Goal: Information Seeking & Learning: Learn about a topic

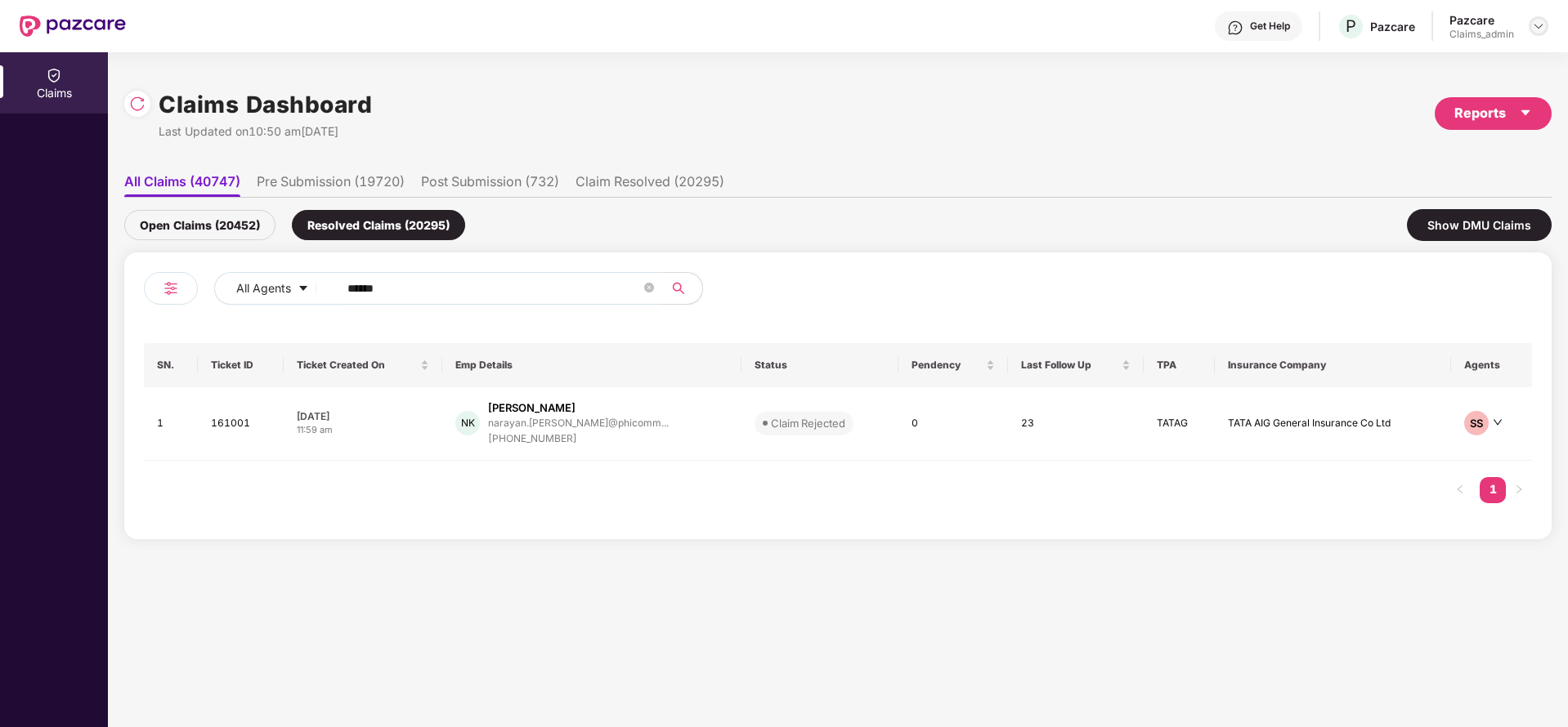
click at [1547, 20] on div at bounding box center [1538, 26] width 19 height 19
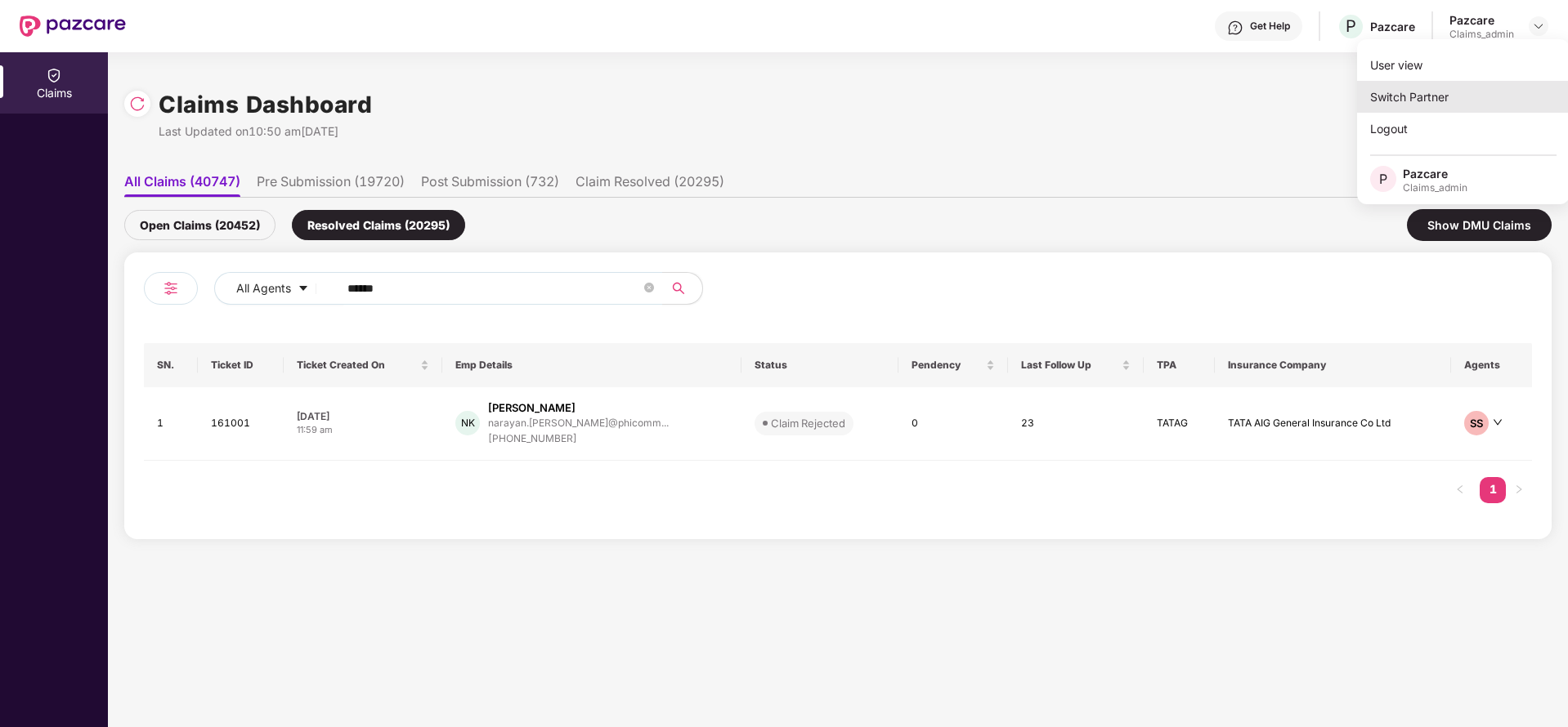
click at [1484, 89] on div "Switch Partner" at bounding box center [1463, 96] width 212 height 32
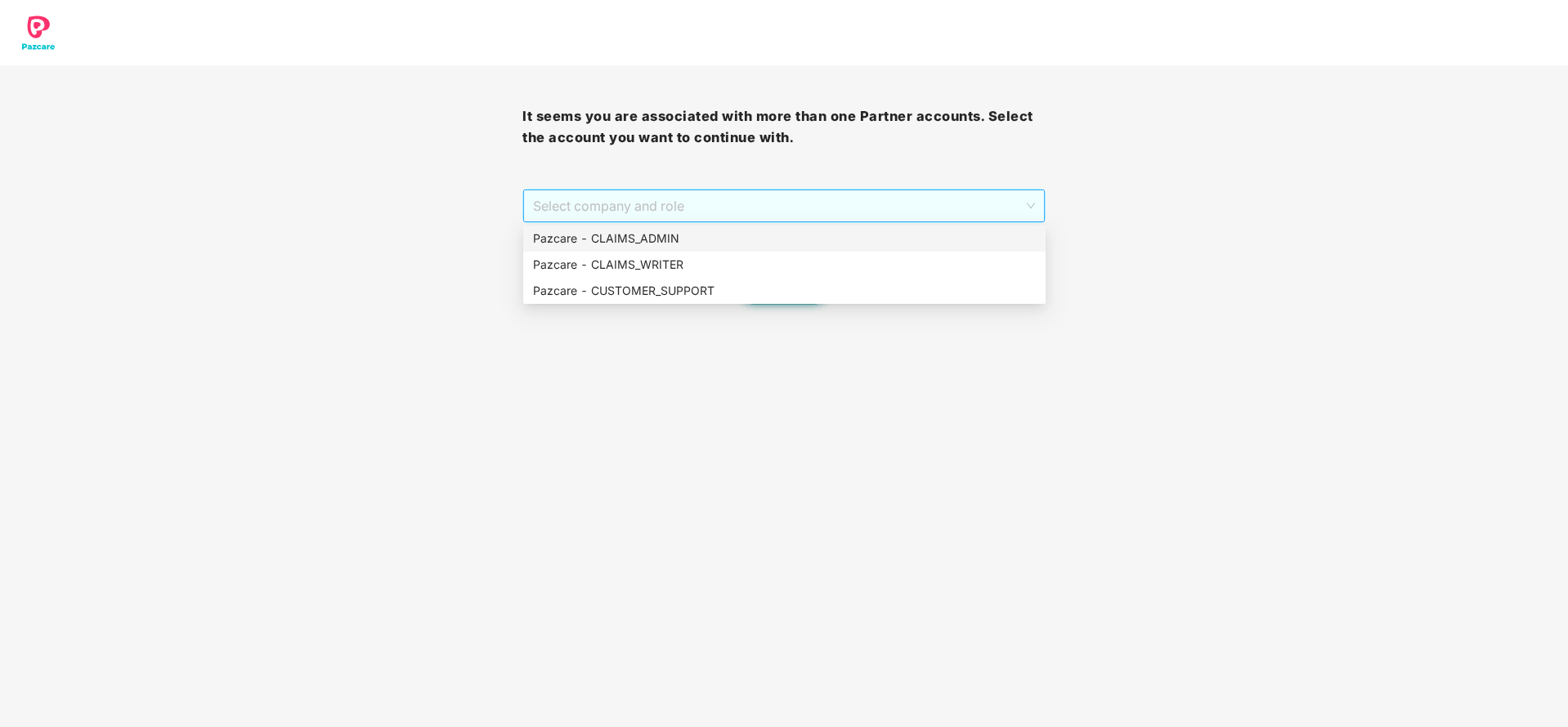
click at [791, 222] on div "Select company and role" at bounding box center [783, 205] width 521 height 32
click at [723, 298] on div "Pazcare - CUSTOMER_SUPPORT" at bounding box center [785, 290] width 503 height 18
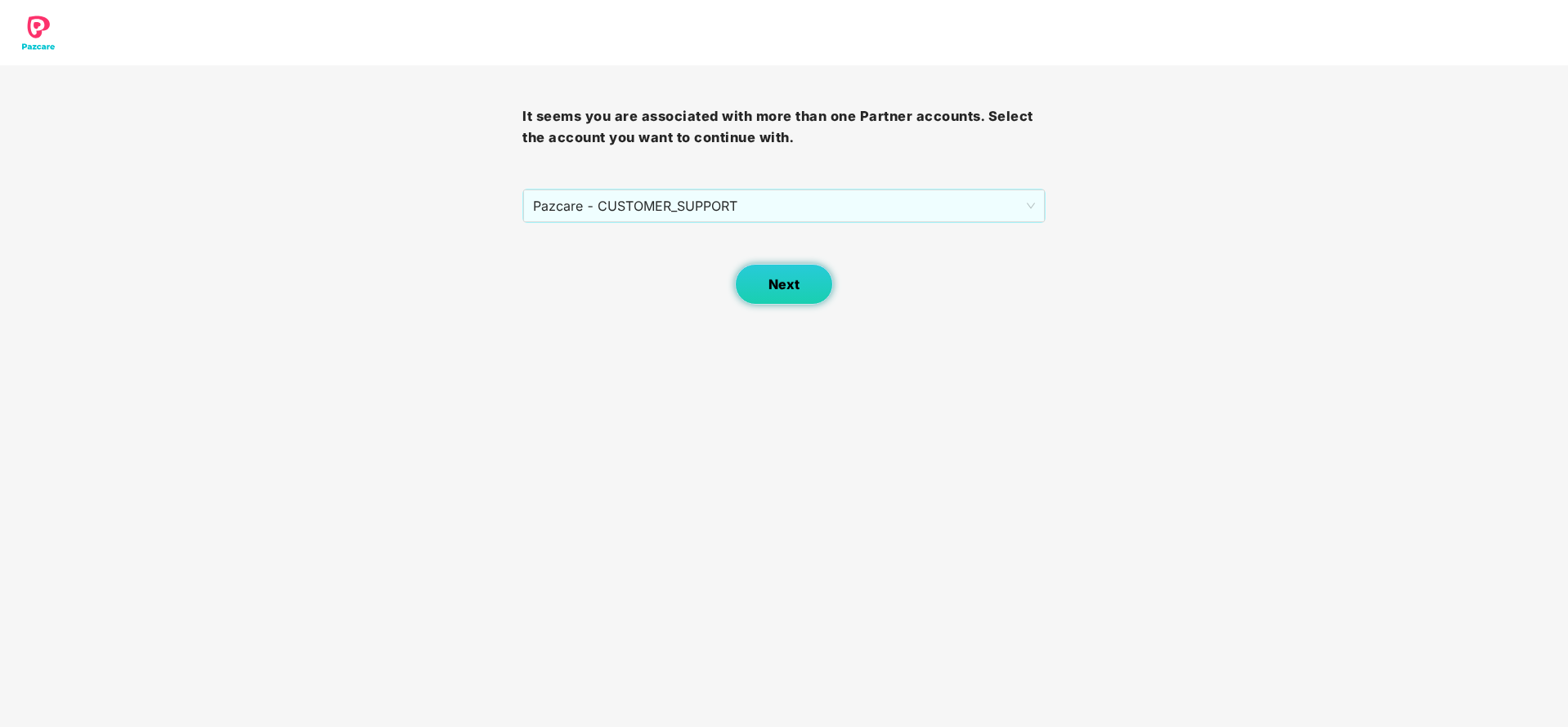
click at [798, 271] on button "Next" at bounding box center [784, 285] width 98 height 41
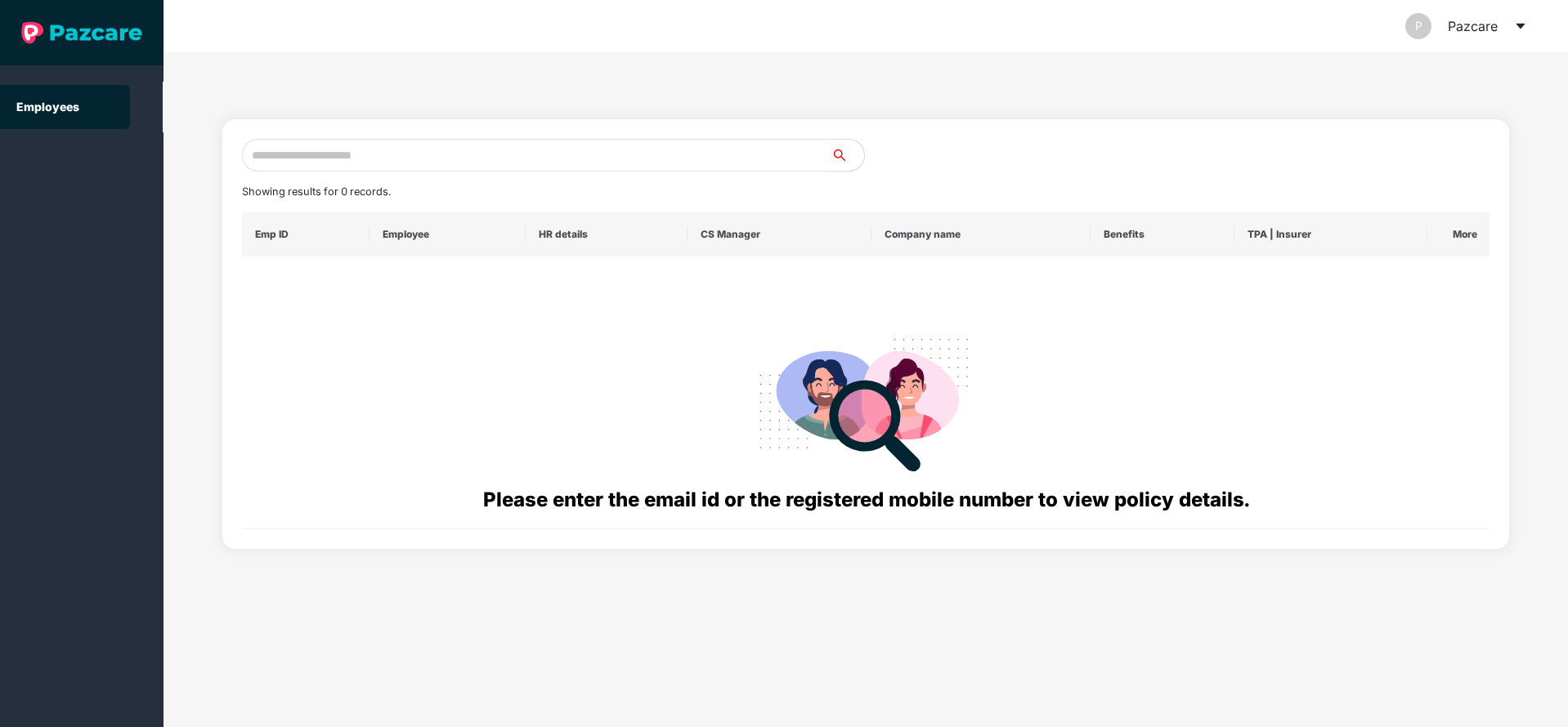
click at [611, 159] on input "text" at bounding box center [536, 155] width 589 height 32
paste input "**********"
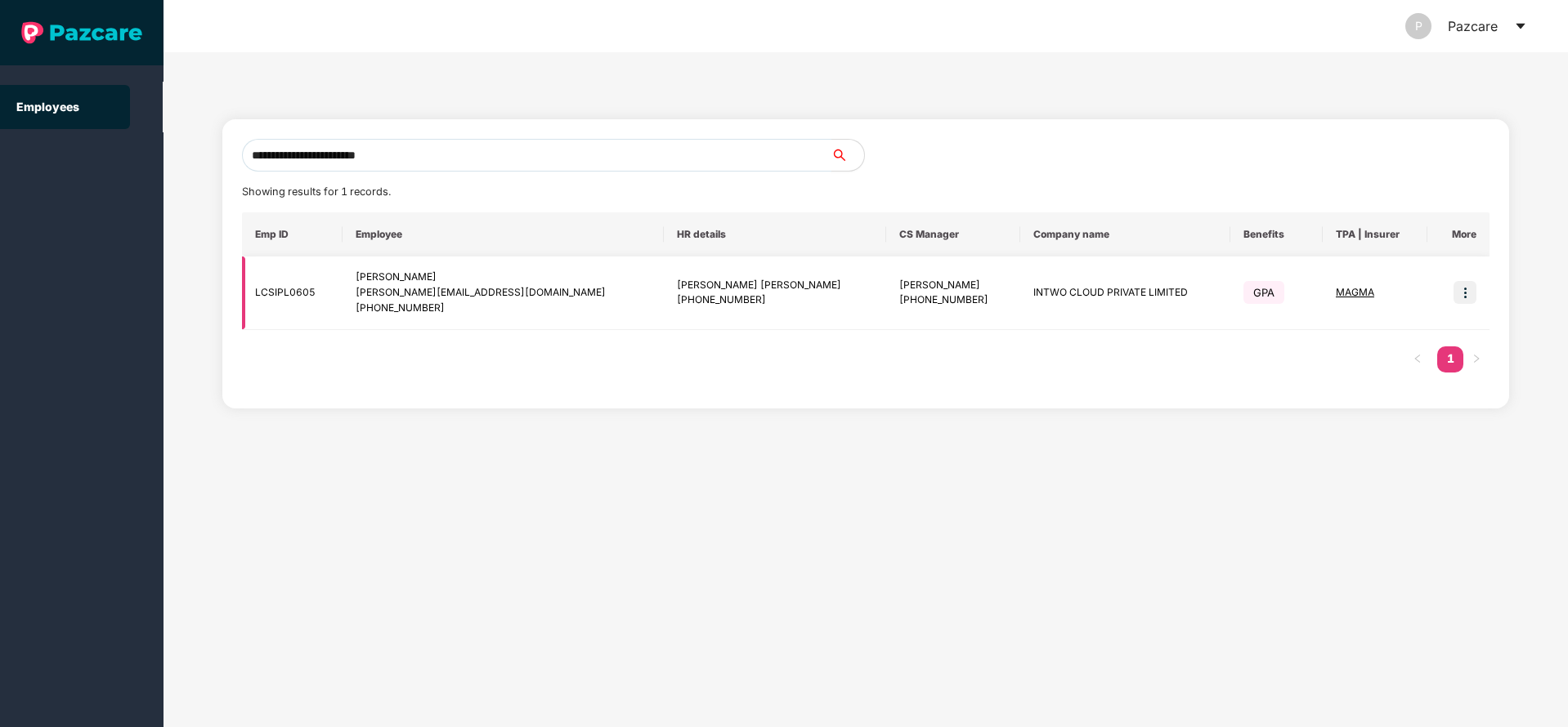
type input "**********"
click at [1469, 287] on img at bounding box center [1465, 292] width 23 height 23
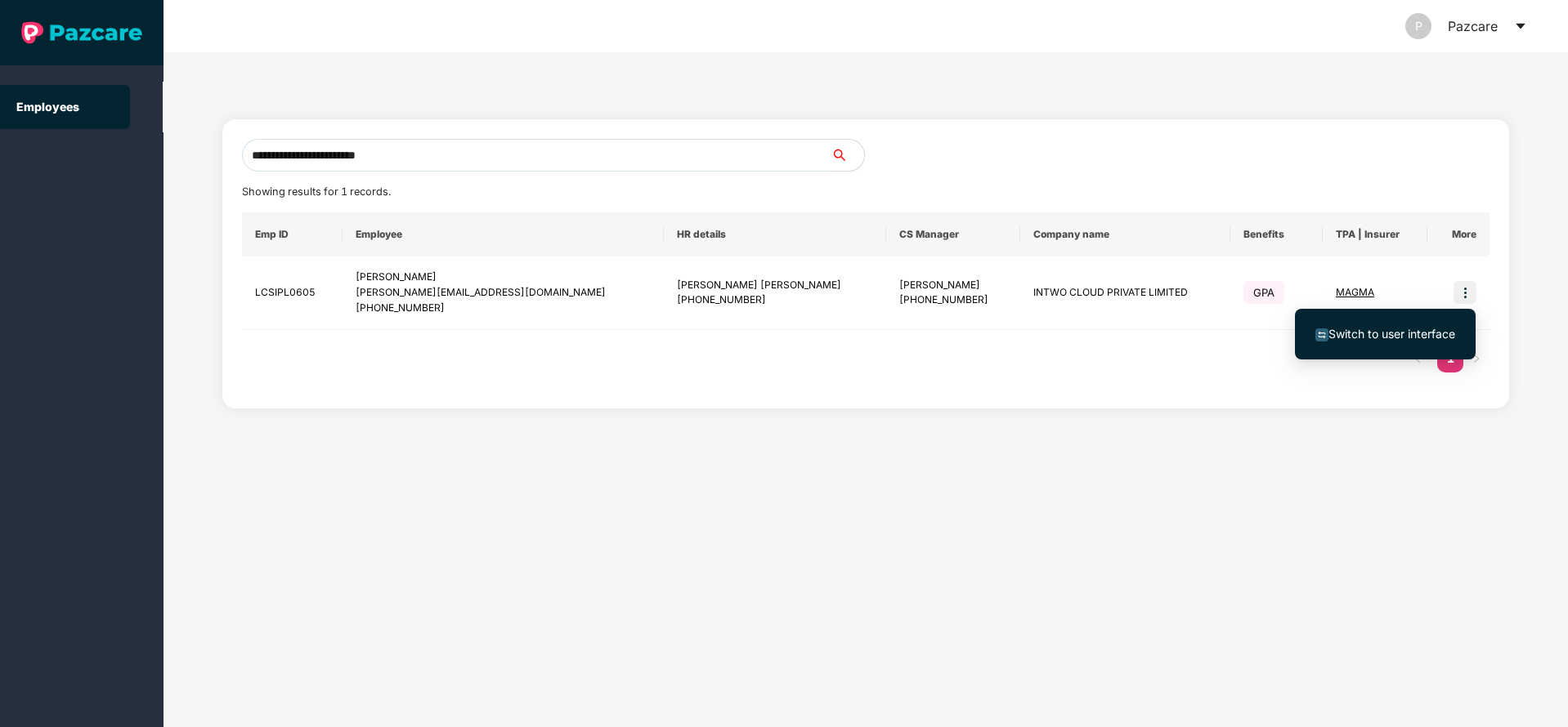
click at [1386, 353] on ul "Switch to user interface" at bounding box center [1385, 334] width 181 height 51
click at [1372, 313] on ul "Switch to user interface" at bounding box center [1385, 334] width 181 height 51
click at [1365, 347] on li "Switch to user interface" at bounding box center [1385, 334] width 181 height 34
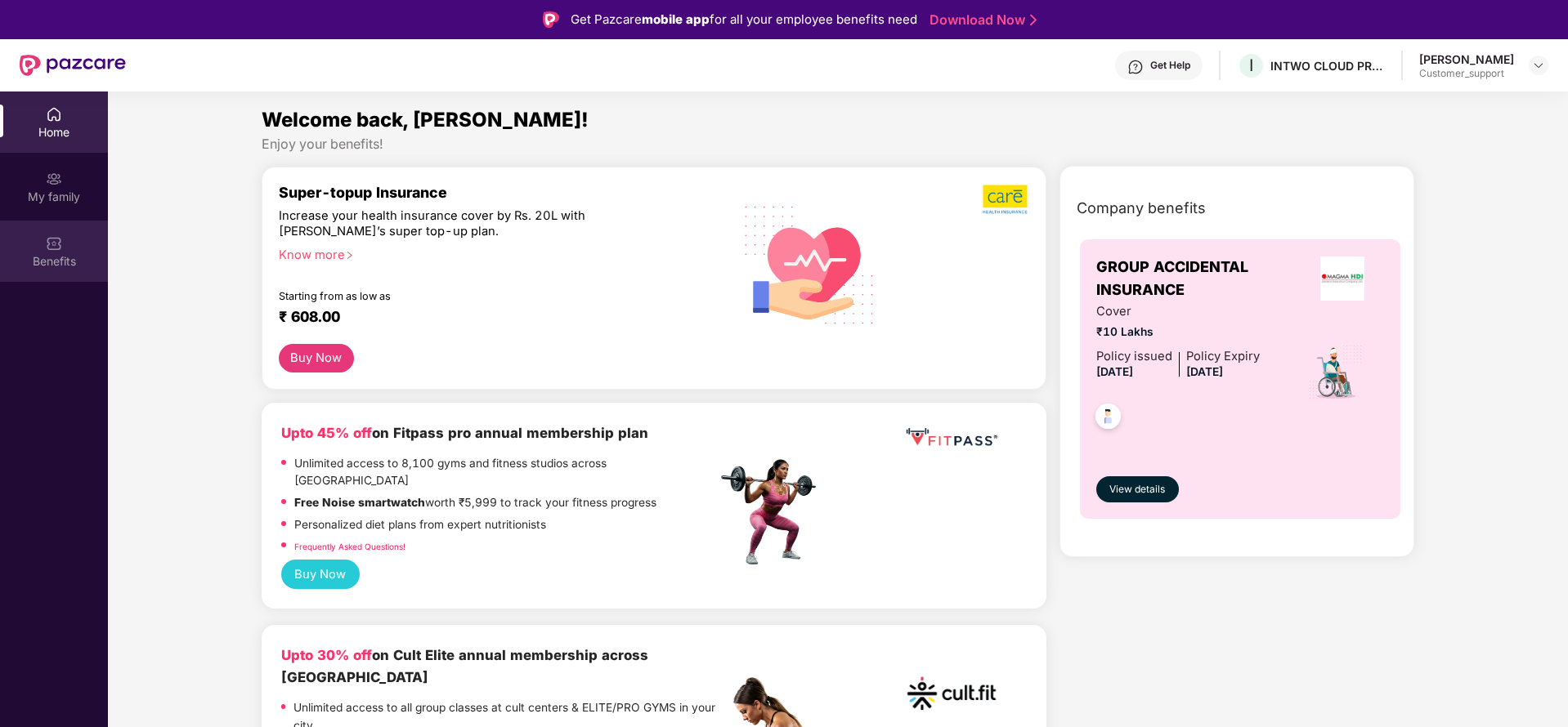
click at [53, 272] on div "Benefits" at bounding box center [54, 251] width 108 height 61
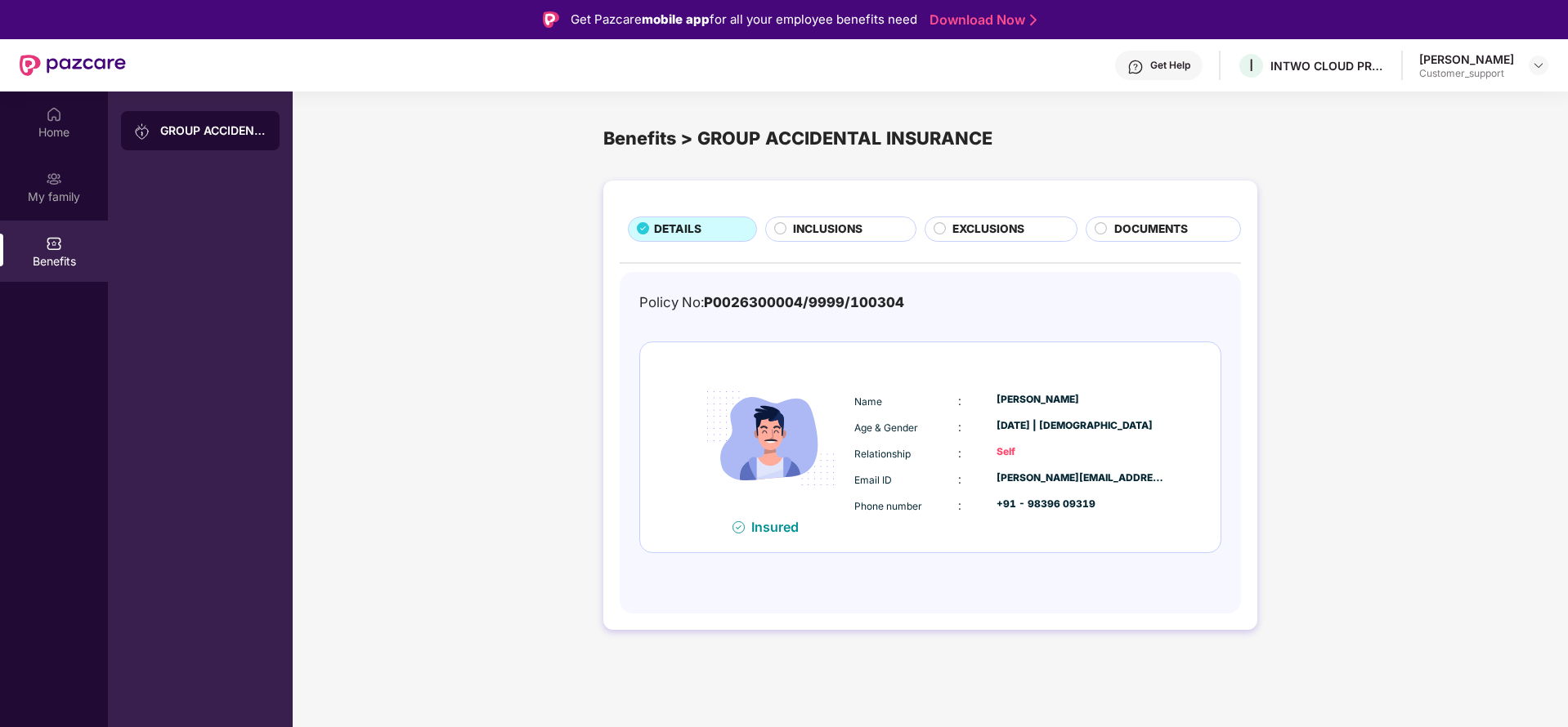
click at [843, 233] on span "INCLUSIONS" at bounding box center [828, 229] width 70 height 18
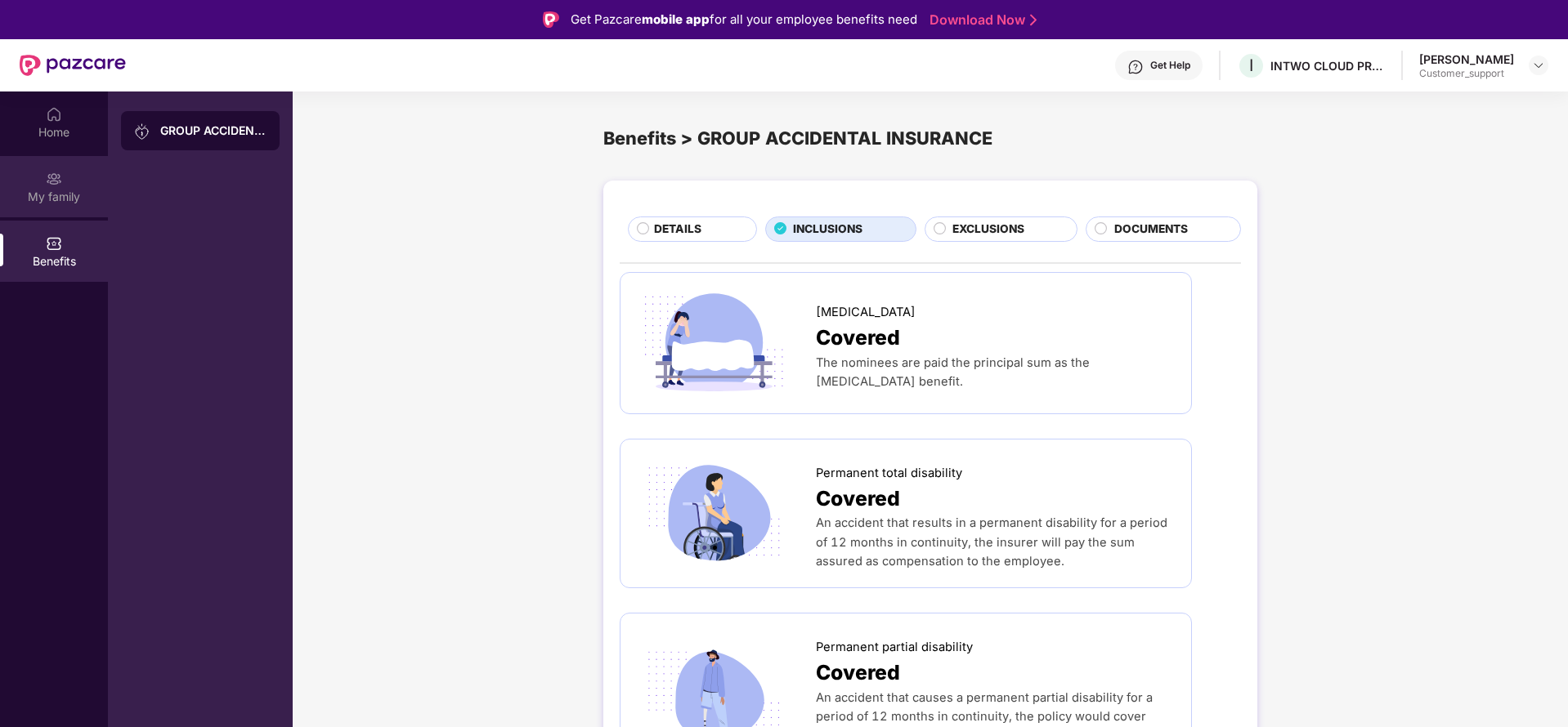
click at [58, 172] on img at bounding box center [54, 179] width 17 height 17
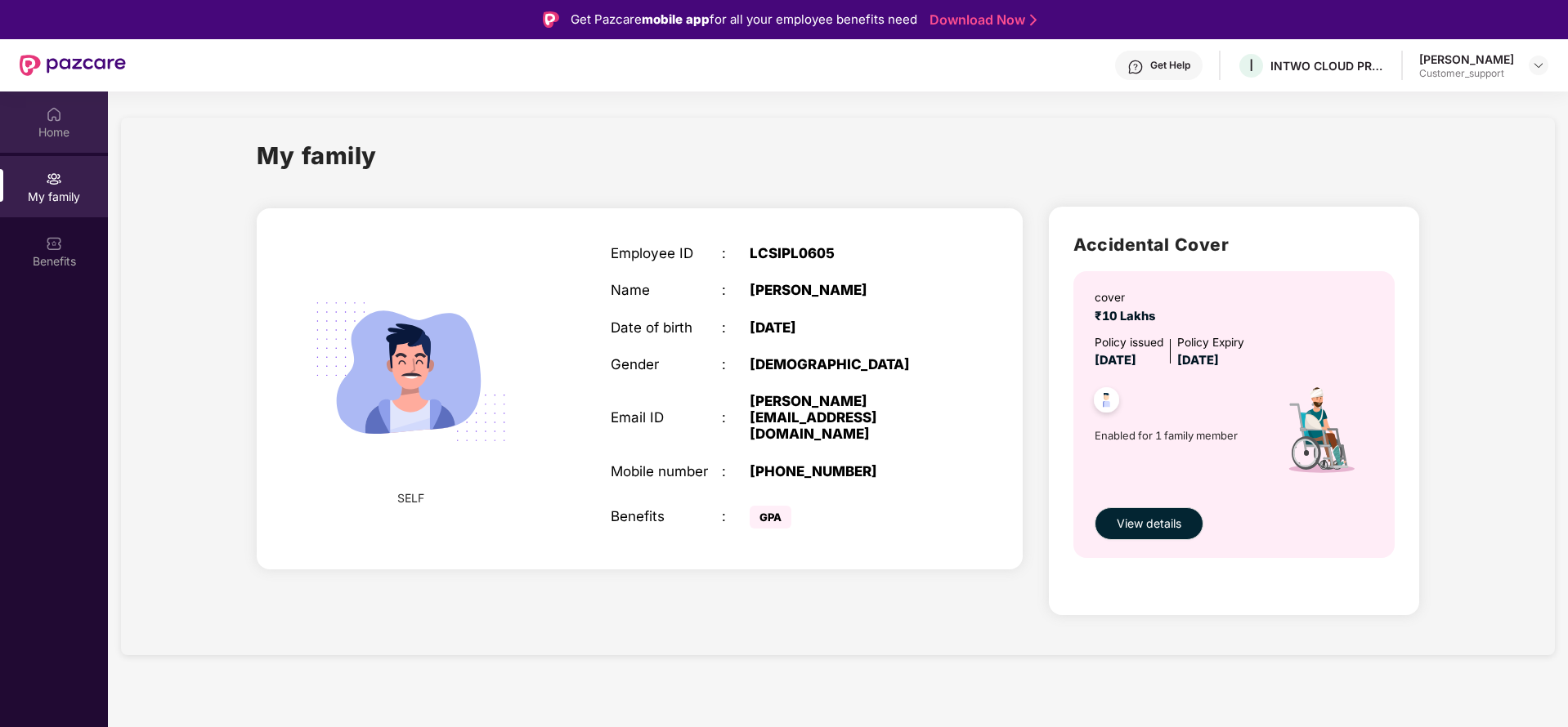
click at [66, 117] on div "Home" at bounding box center [54, 122] width 108 height 61
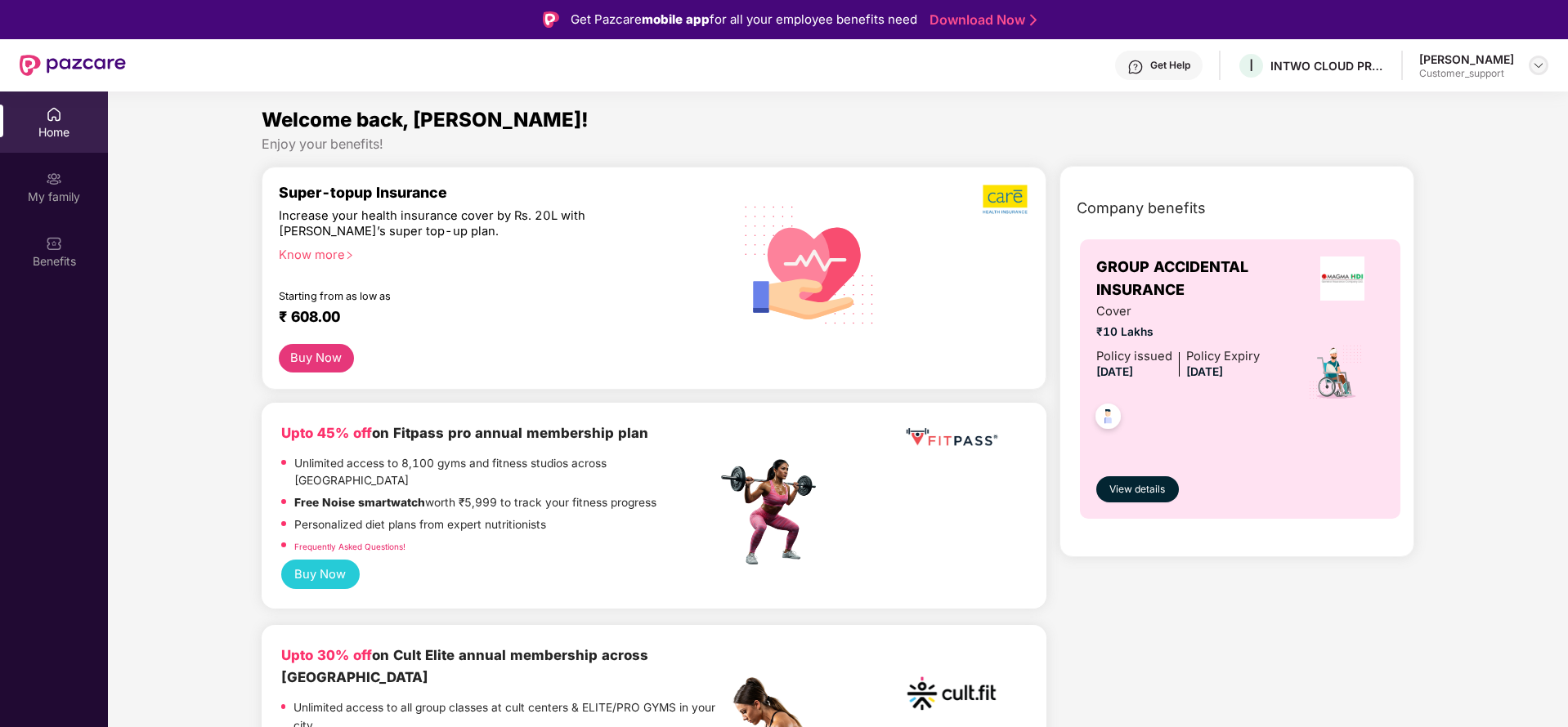
click at [1541, 66] on img at bounding box center [1539, 65] width 13 height 13
click at [1457, 113] on div "Switch to support view" at bounding box center [1461, 104] width 212 height 32
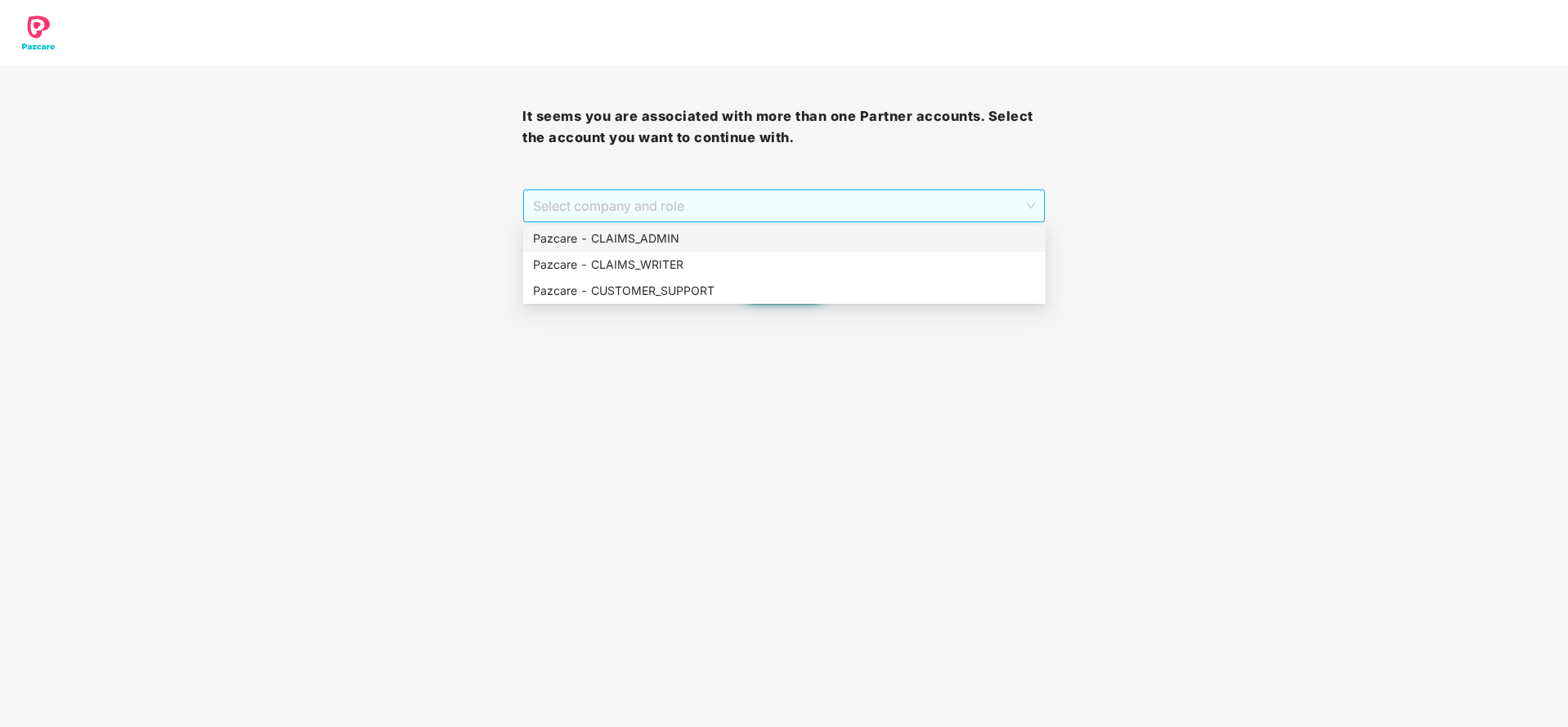
click at [938, 200] on span "Select company and role" at bounding box center [784, 205] width 501 height 31
click at [764, 285] on div "Pazcare - CUSTOMER_SUPPORT" at bounding box center [785, 290] width 503 height 18
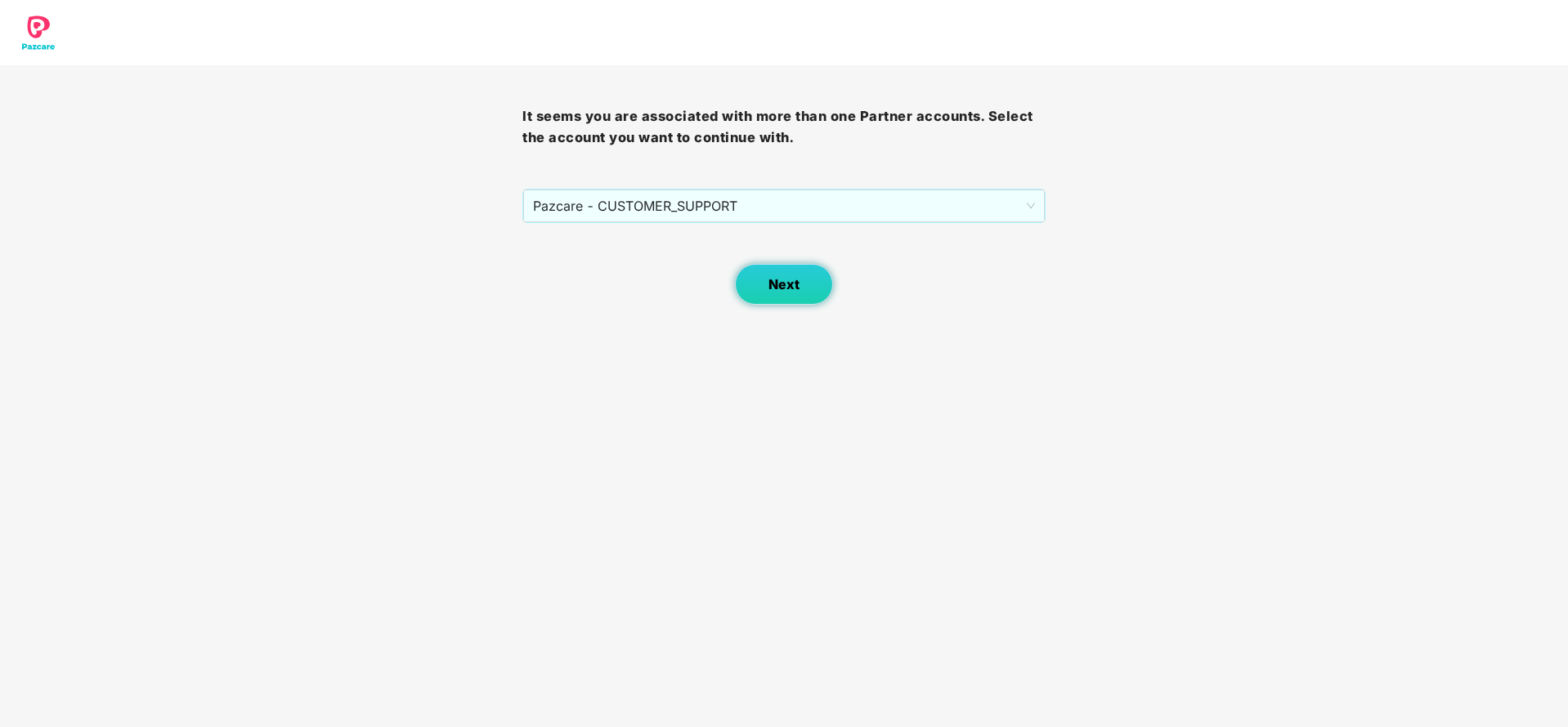
click at [774, 286] on span "Next" at bounding box center [783, 285] width 31 height 16
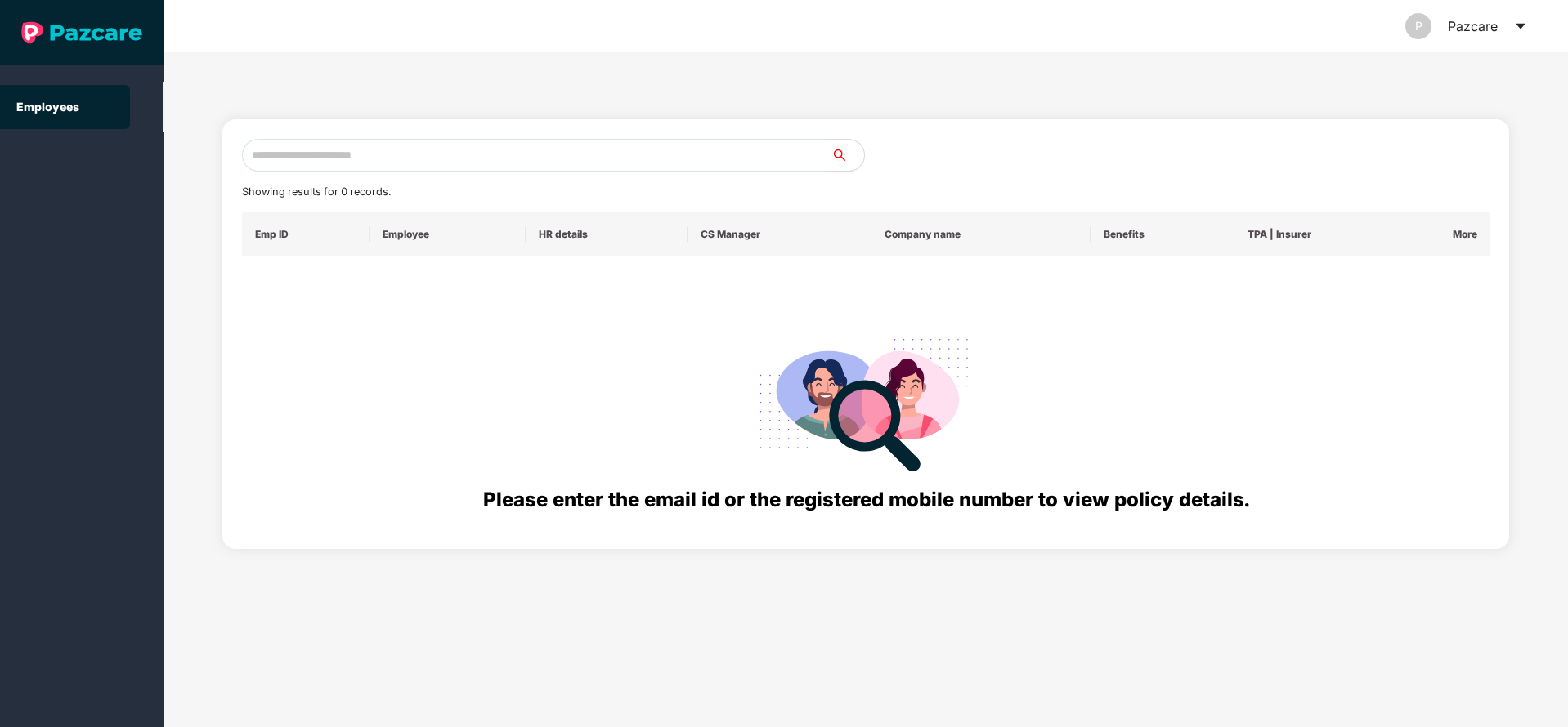
click at [491, 159] on input "text" at bounding box center [536, 155] width 589 height 32
paste input "**********"
click at [253, 158] on input "**********" at bounding box center [536, 155] width 589 height 32
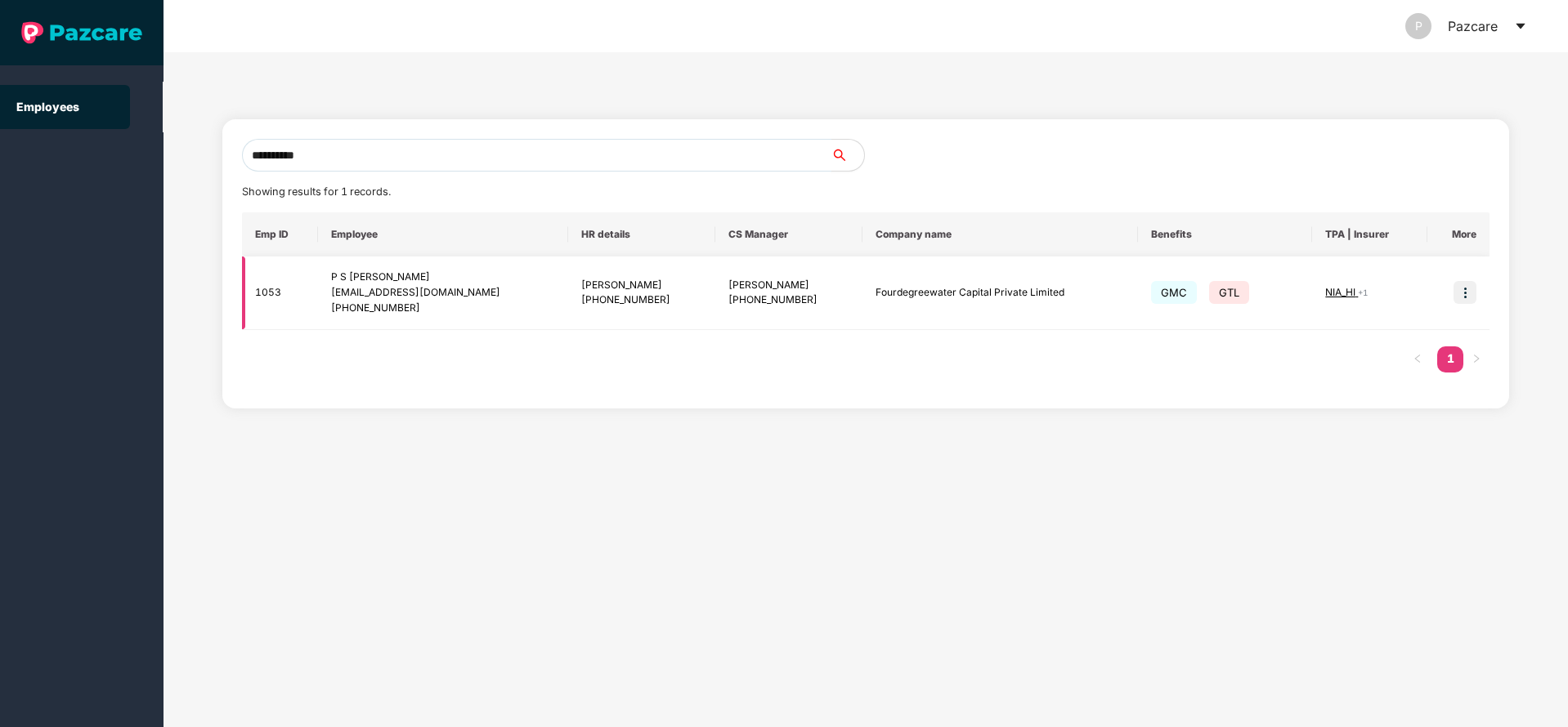
type input "**********"
click at [1453, 293] on td at bounding box center [1459, 293] width 62 height 73
click at [1462, 296] on img at bounding box center [1465, 292] width 23 height 23
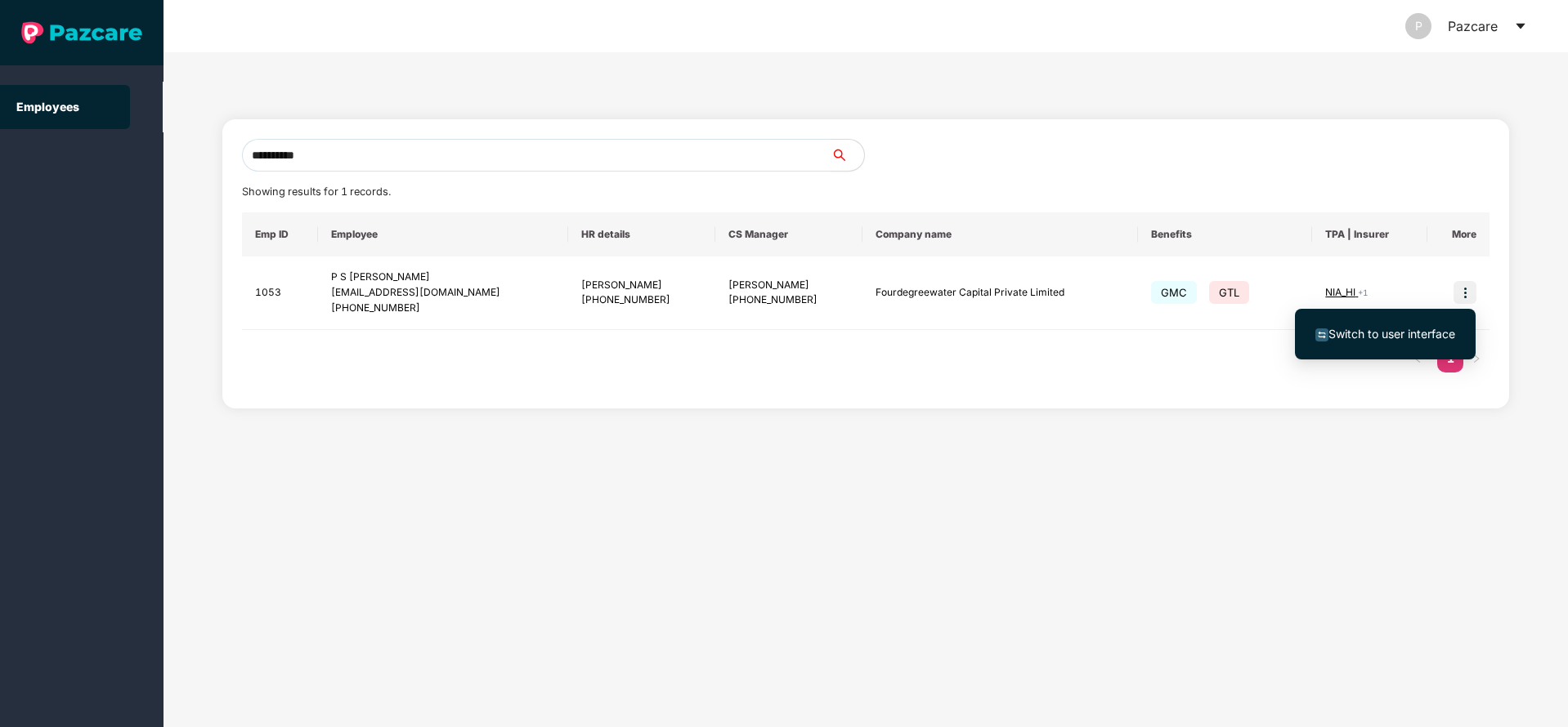
click at [1379, 347] on li "Switch to user interface" at bounding box center [1385, 334] width 181 height 34
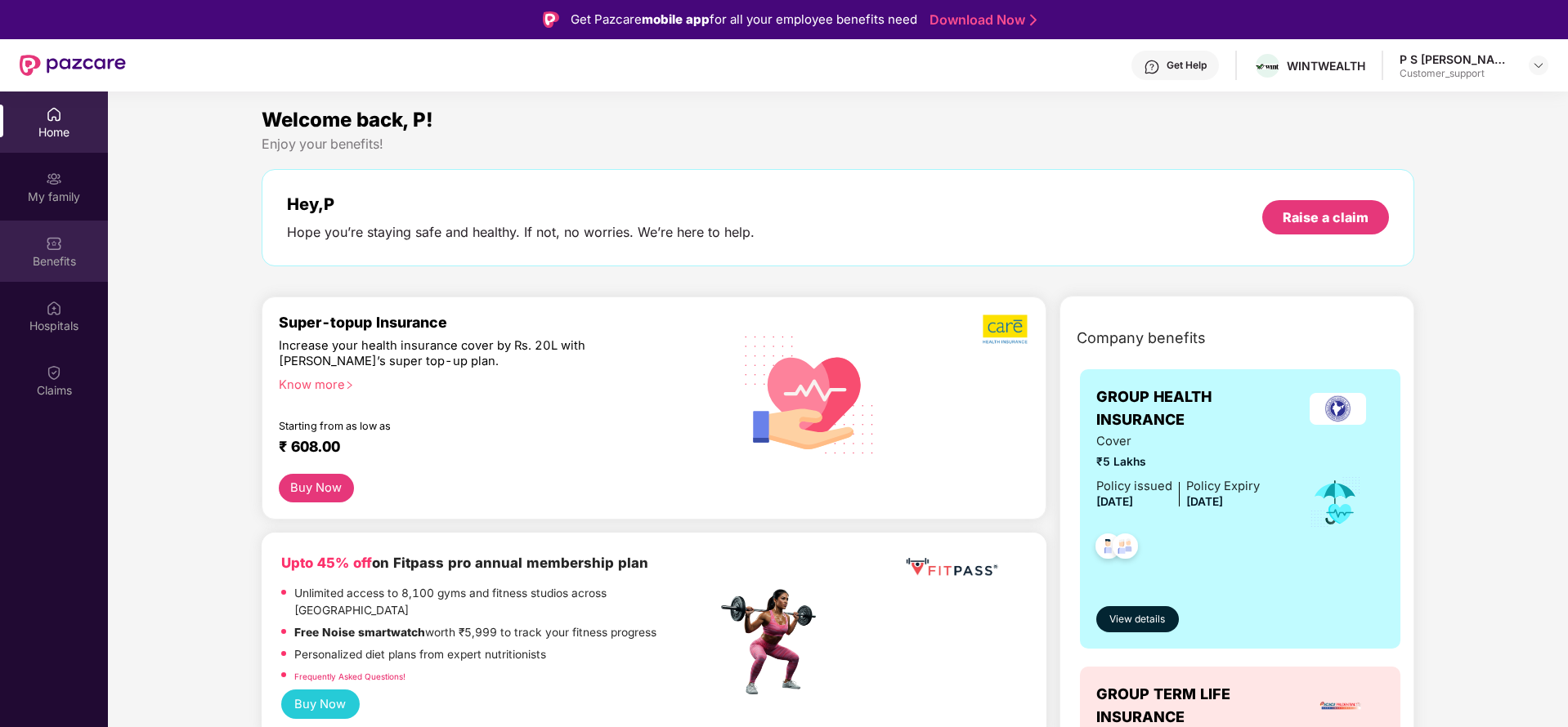
click at [51, 250] on img at bounding box center [54, 244] width 17 height 17
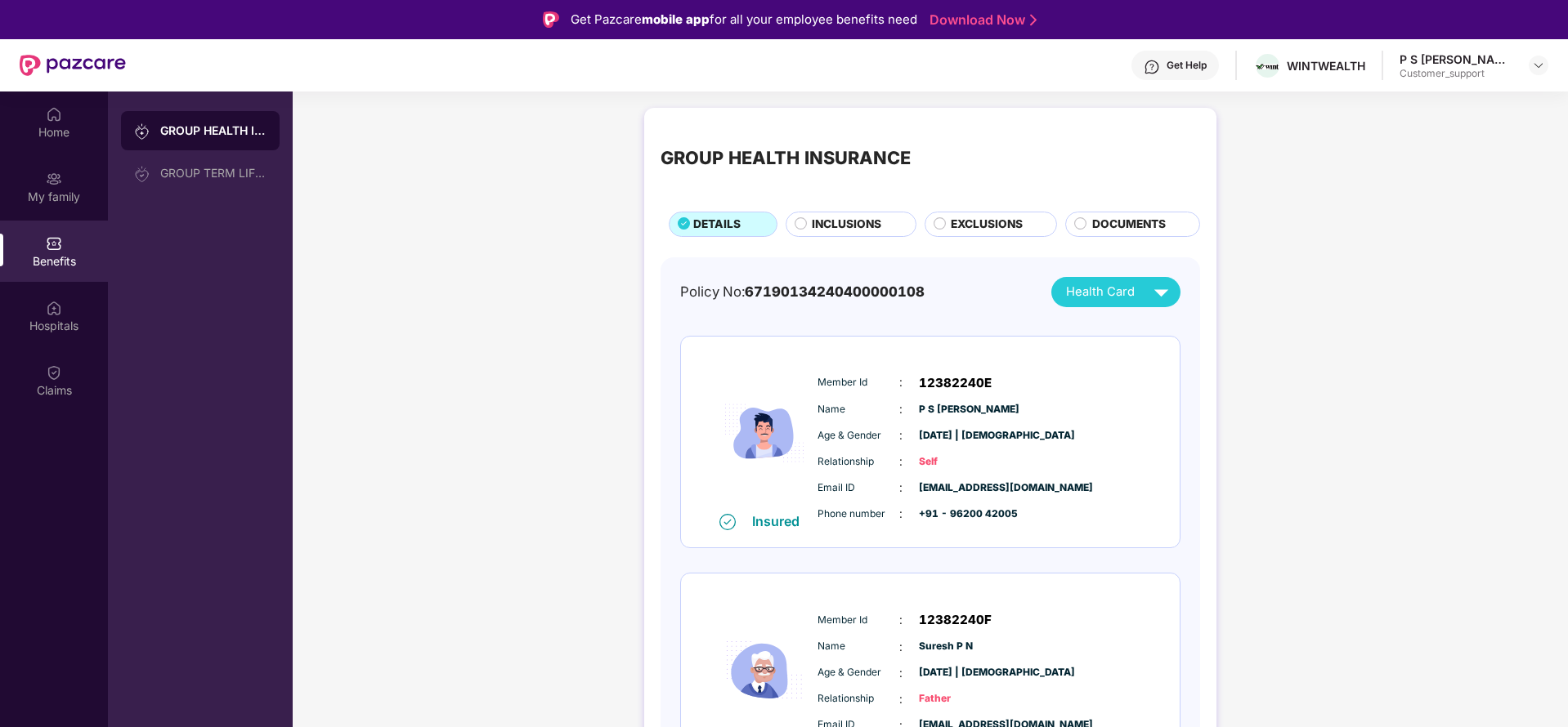
click at [857, 232] on span "INCLUSIONS" at bounding box center [846, 224] width 70 height 18
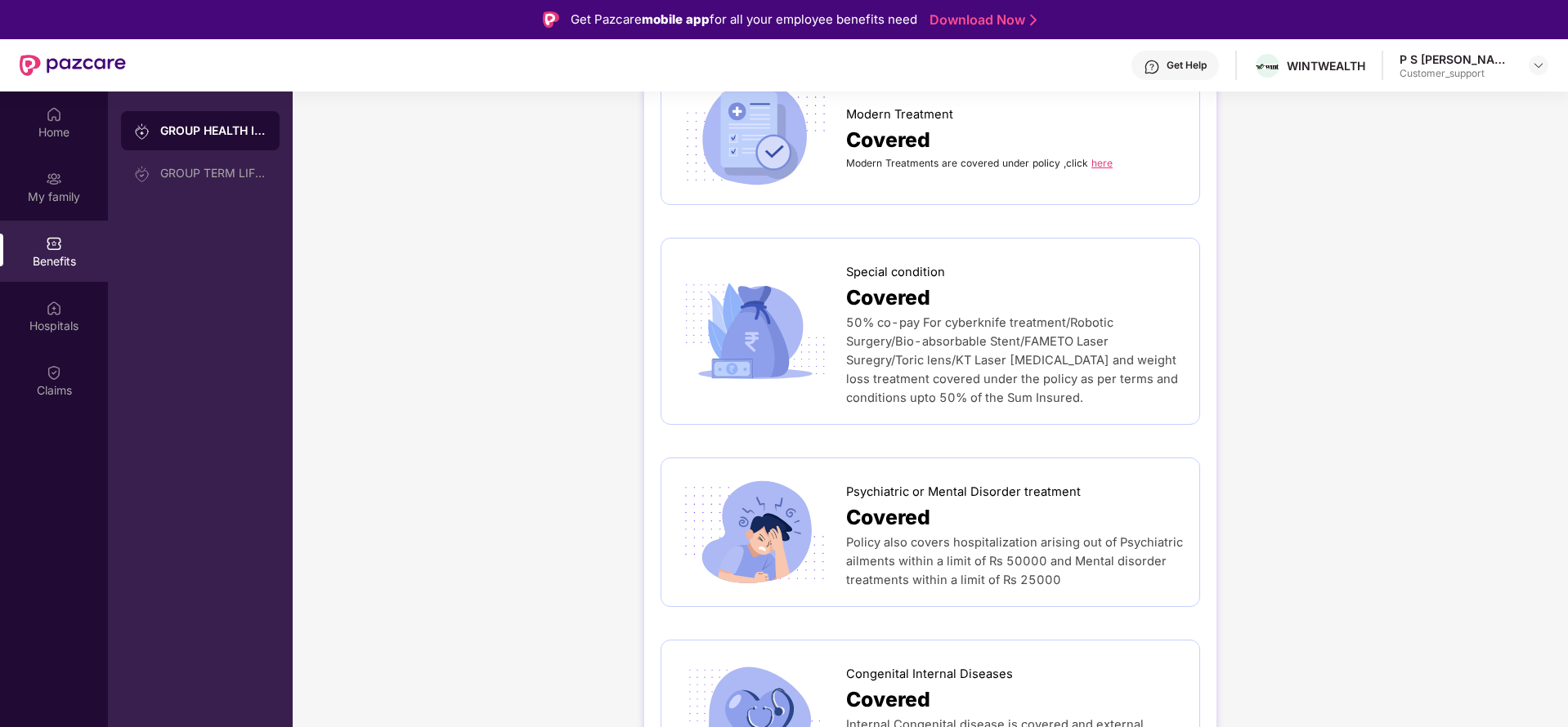
scroll to position [92, 0]
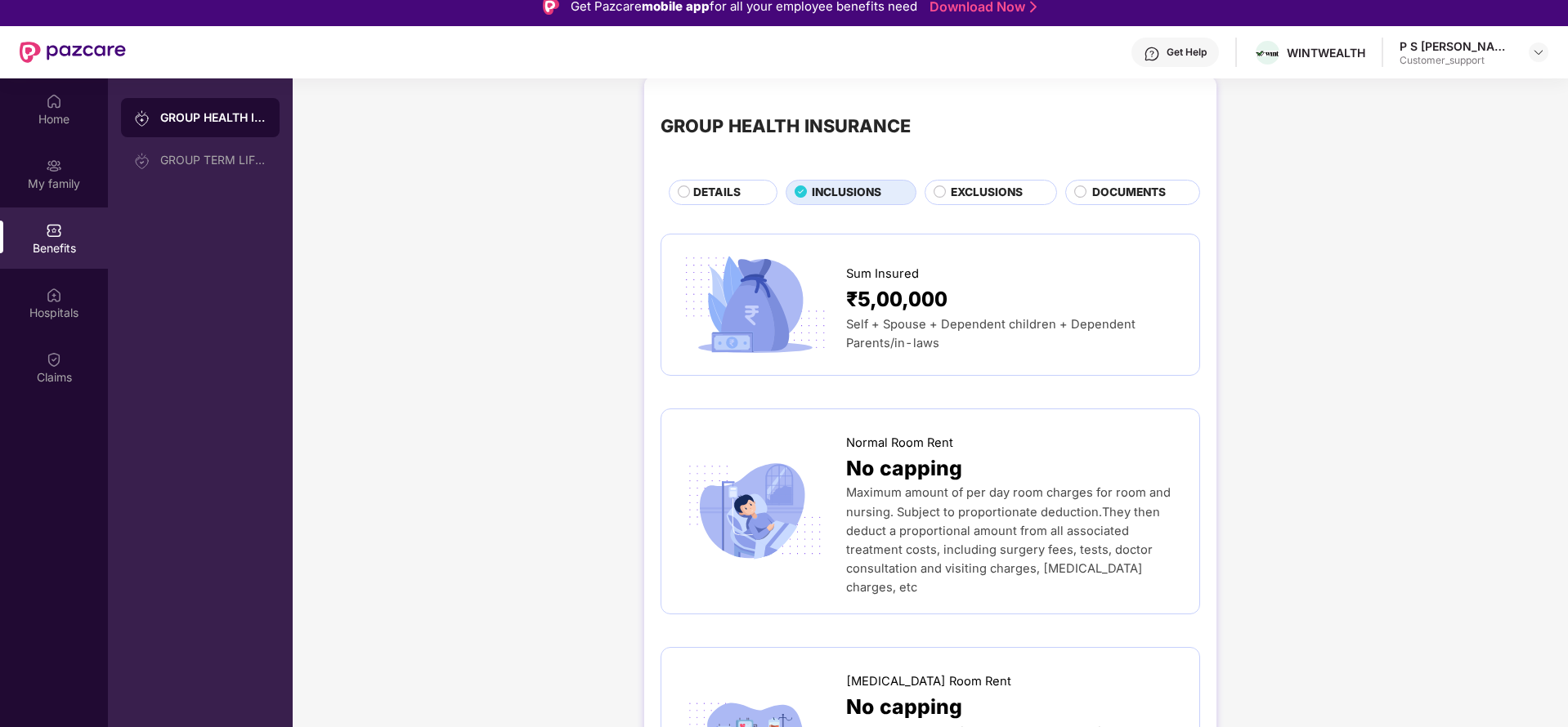
scroll to position [0, 0]
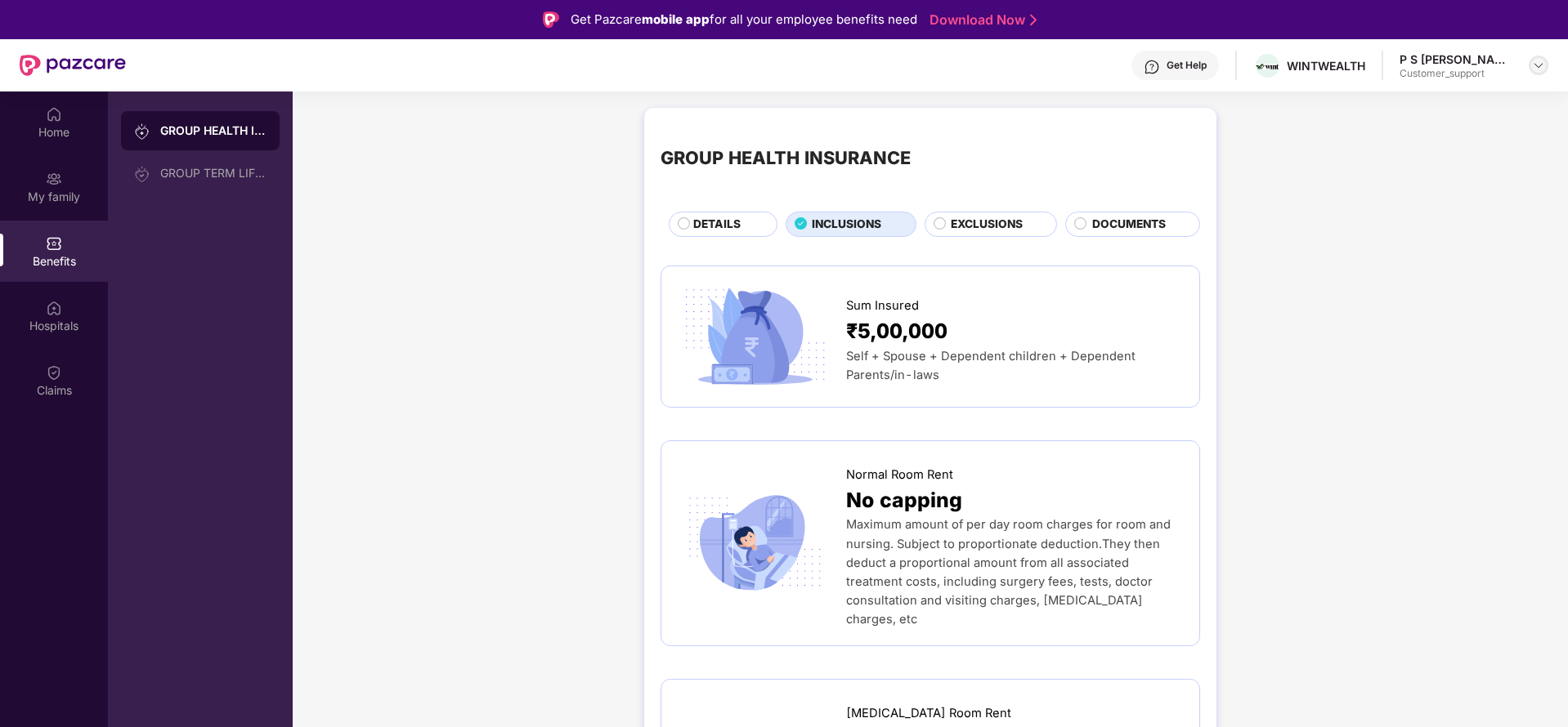
click at [1531, 62] on div at bounding box center [1538, 65] width 19 height 19
click at [1484, 105] on div "Switch to support view" at bounding box center [1461, 104] width 212 height 32
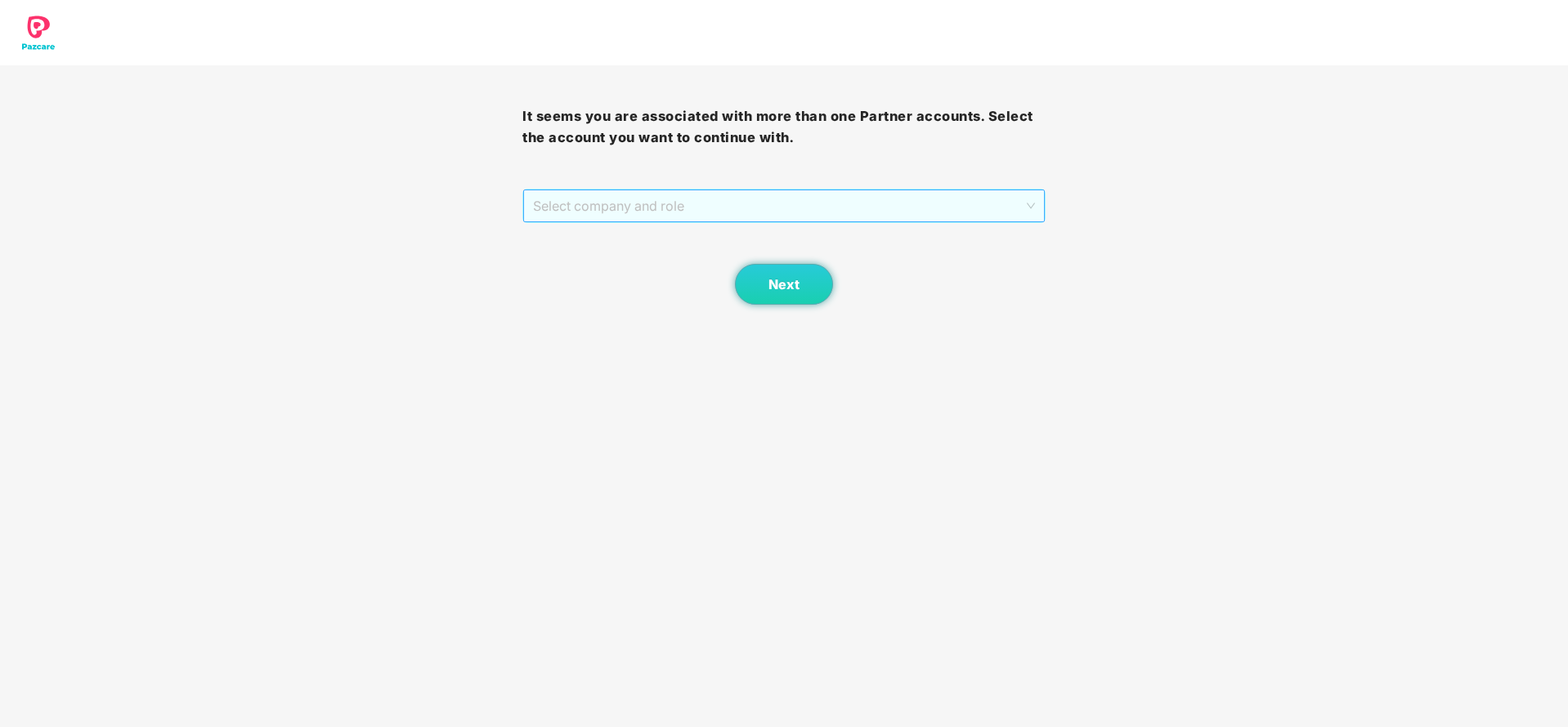
click at [719, 214] on span "Select company and role" at bounding box center [784, 205] width 501 height 31
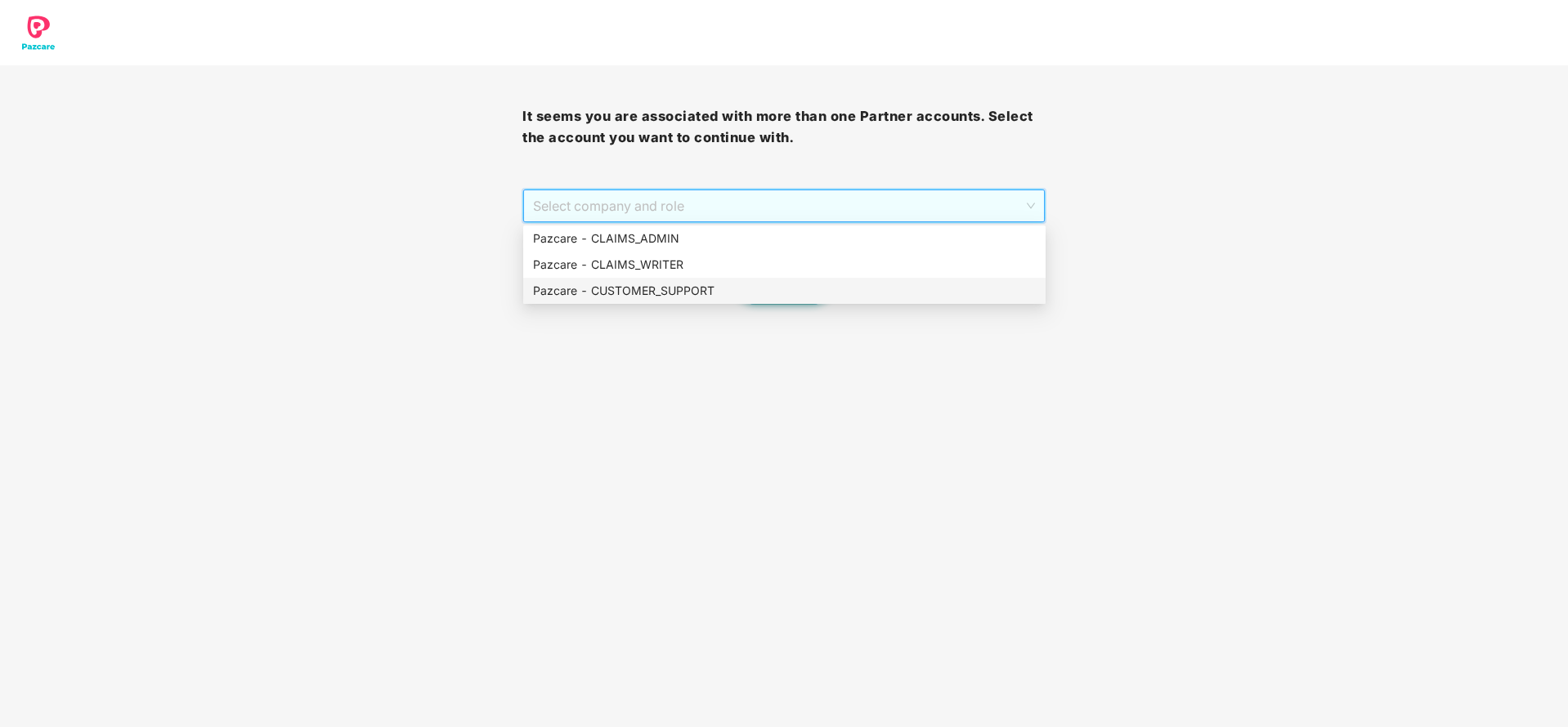
click at [679, 290] on div "Pazcare - CUSTOMER_SUPPORT" at bounding box center [785, 290] width 503 height 18
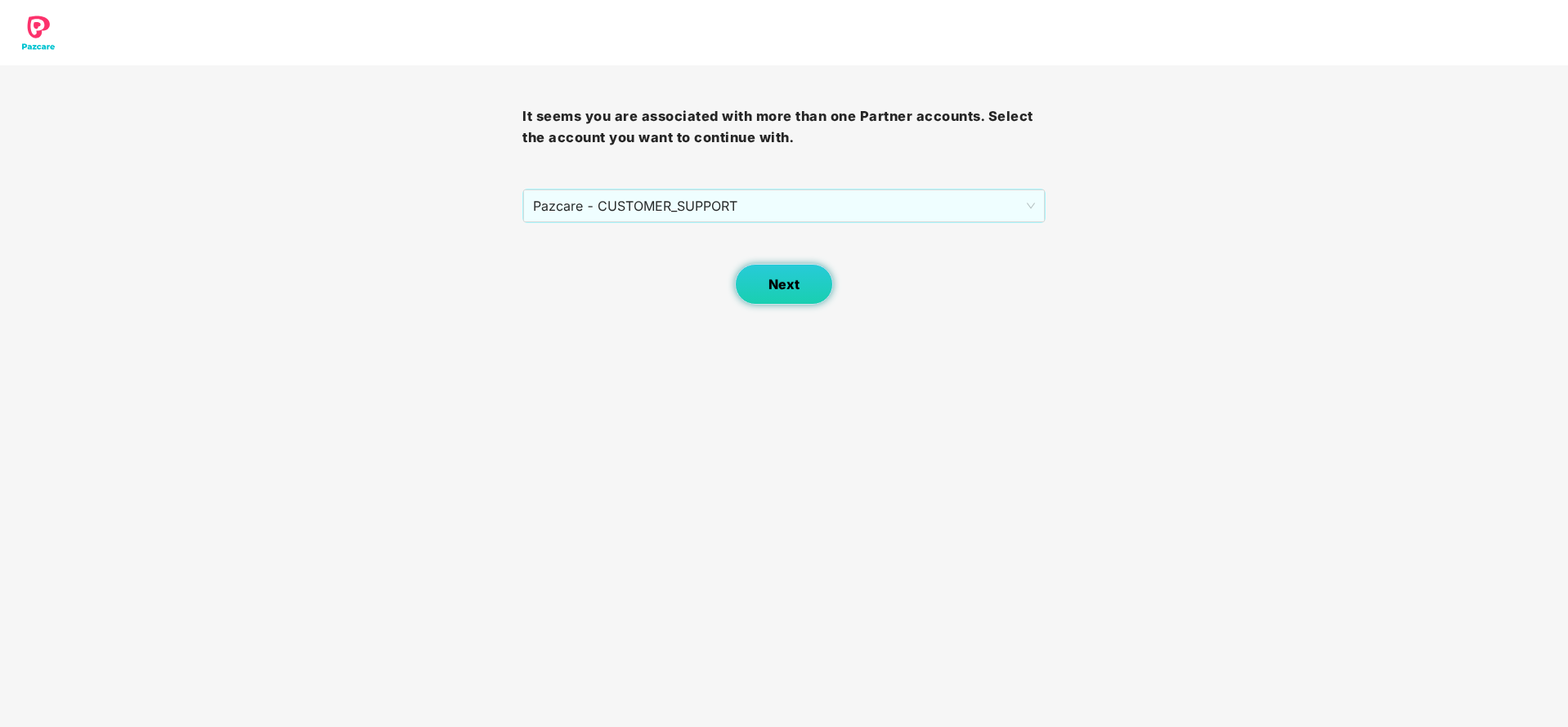
click at [782, 272] on button "Next" at bounding box center [784, 285] width 98 height 41
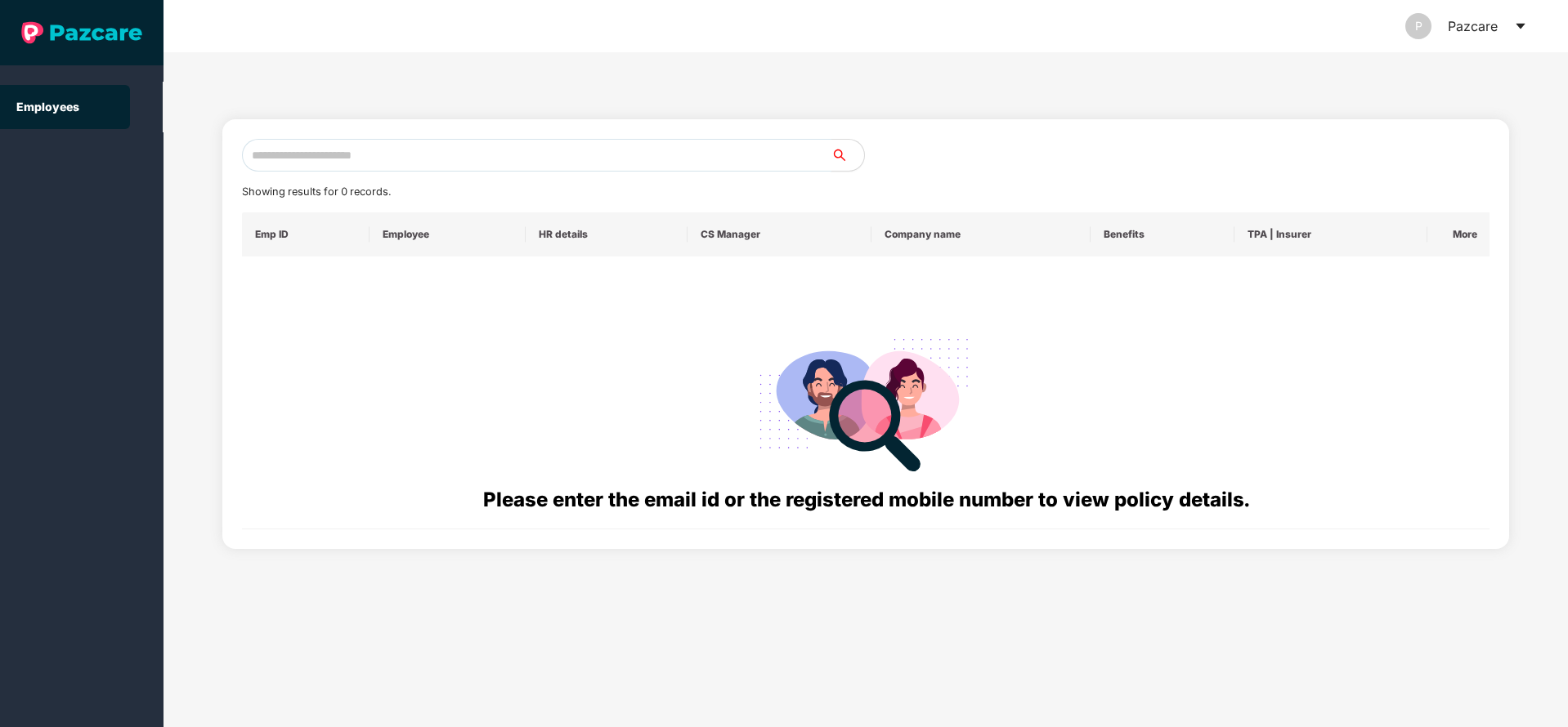
click at [651, 147] on input "text" at bounding box center [536, 155] width 589 height 32
paste input "**********"
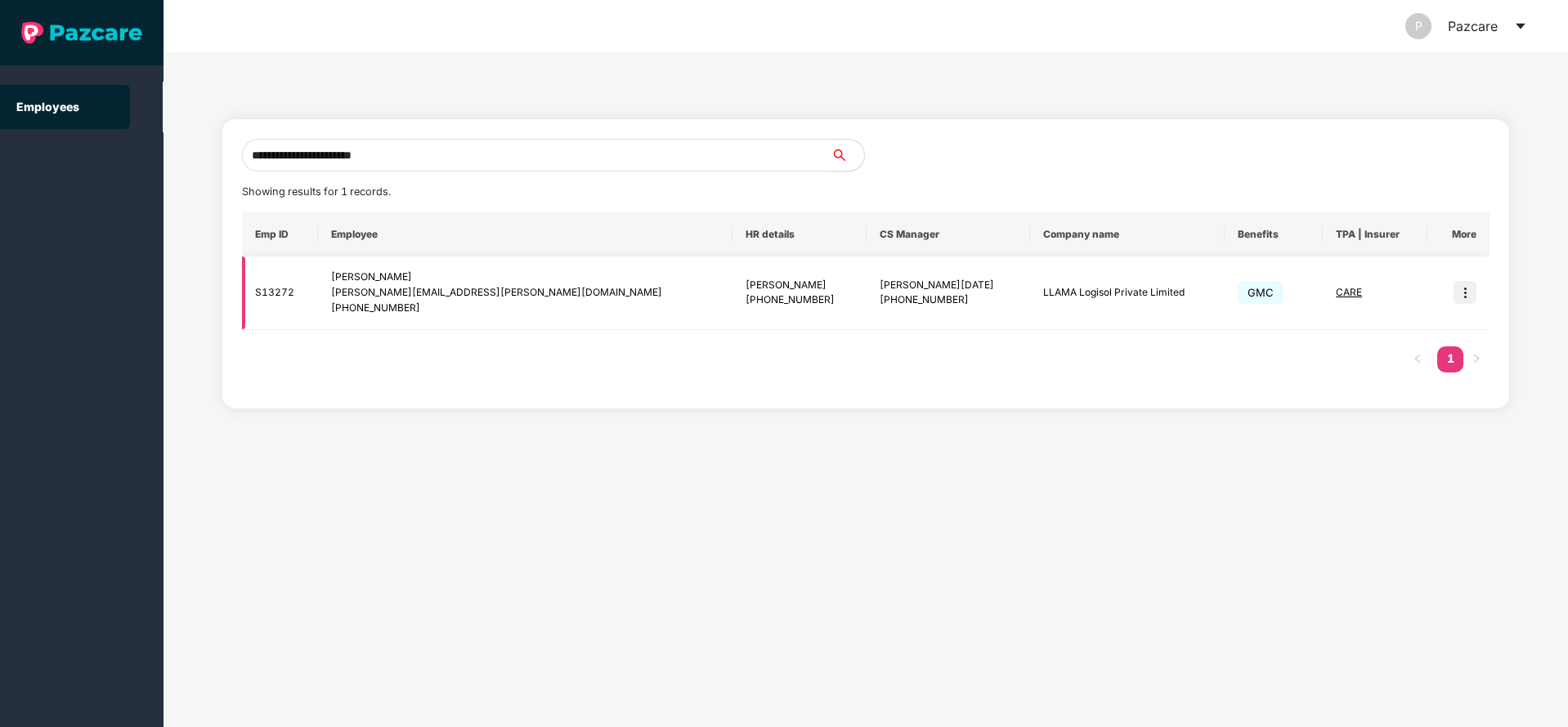
type input "**********"
click at [1471, 289] on img at bounding box center [1465, 292] width 23 height 23
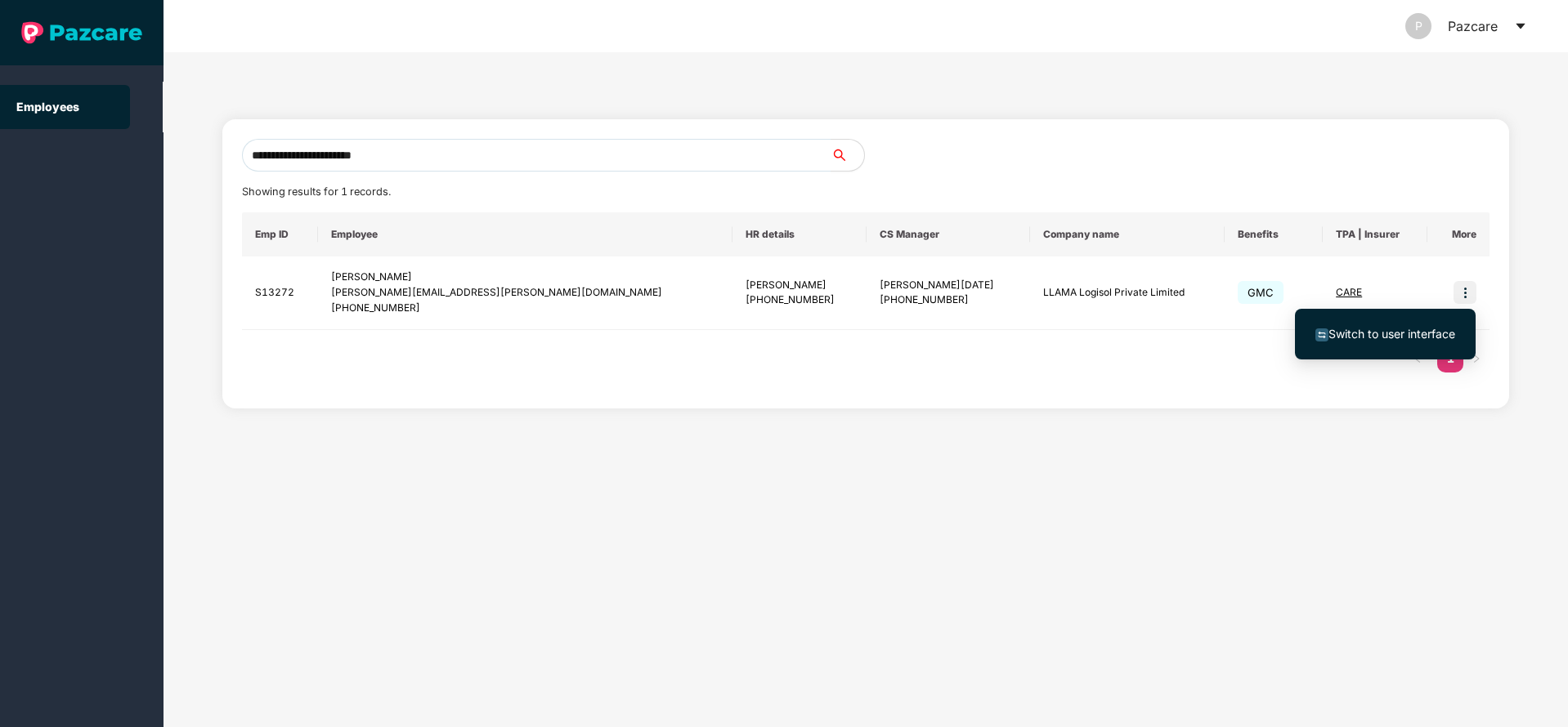
click at [1400, 341] on span "Switch to user interface" at bounding box center [1385, 334] width 140 height 18
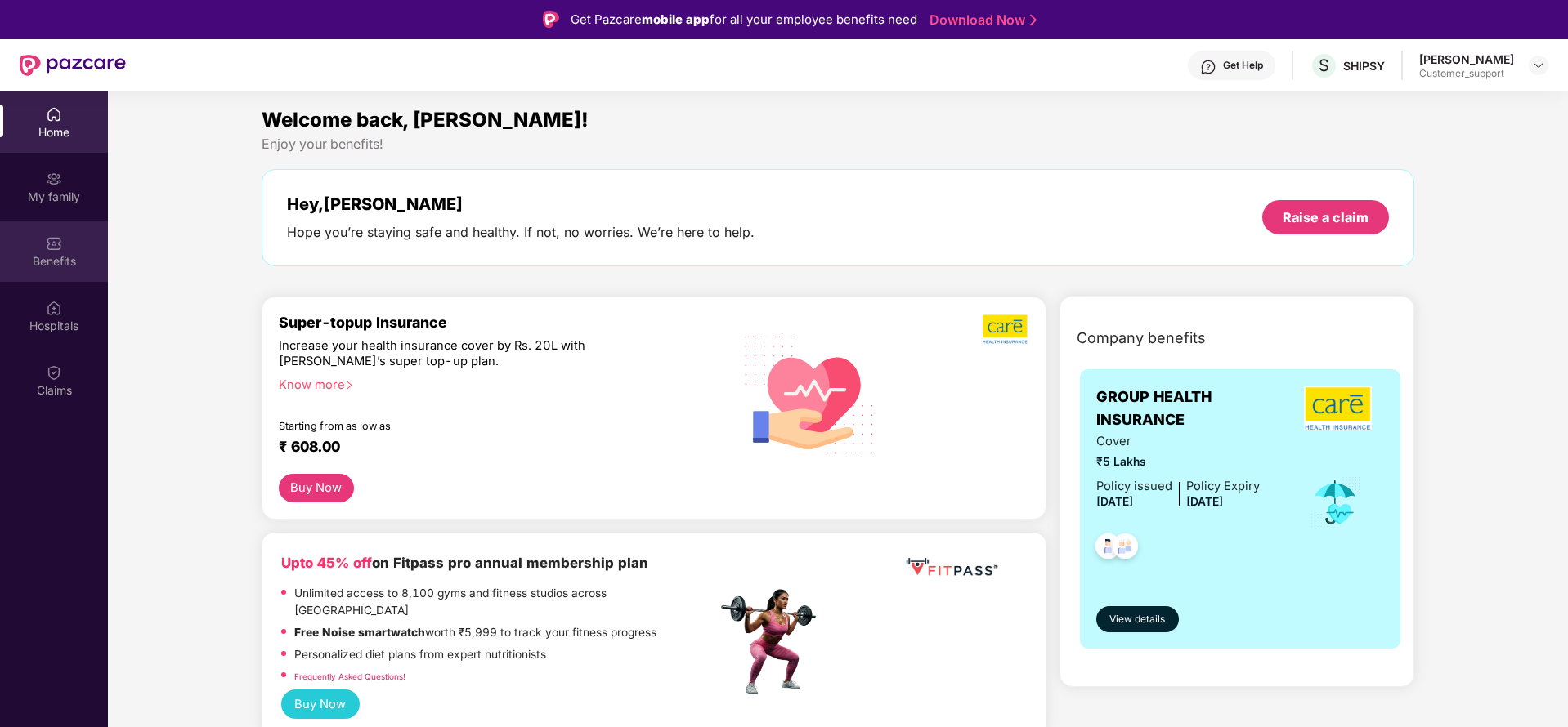
click at [37, 260] on div "Benefits" at bounding box center [54, 261] width 108 height 17
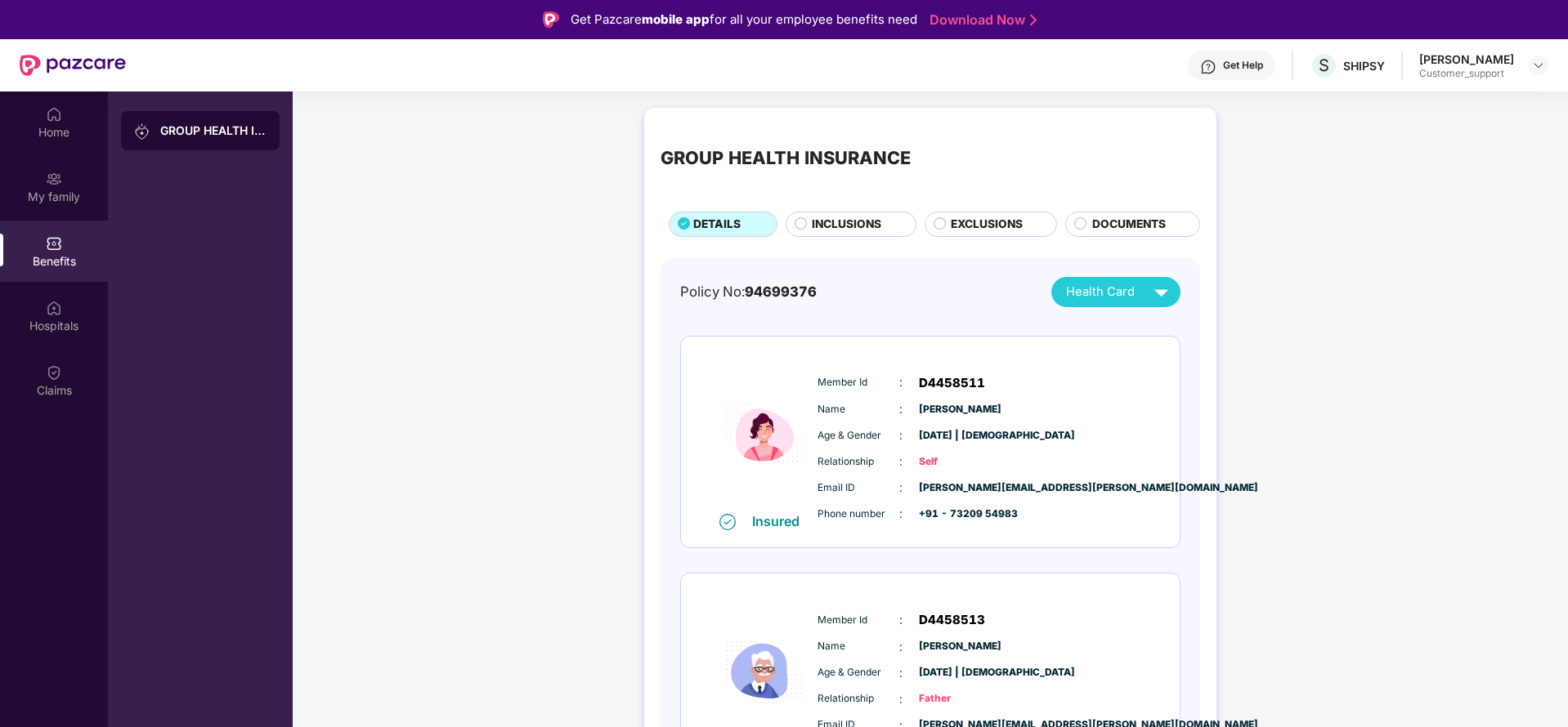
click at [988, 237] on div "GROUP HEALTH INSURANCE DETAILS INCLUSIONS EXCLUSIONS DOCUMENTS Policy No: 94699…" at bounding box center [930, 604] width 572 height 992
click at [983, 231] on span "EXCLUSIONS" at bounding box center [987, 224] width 72 height 18
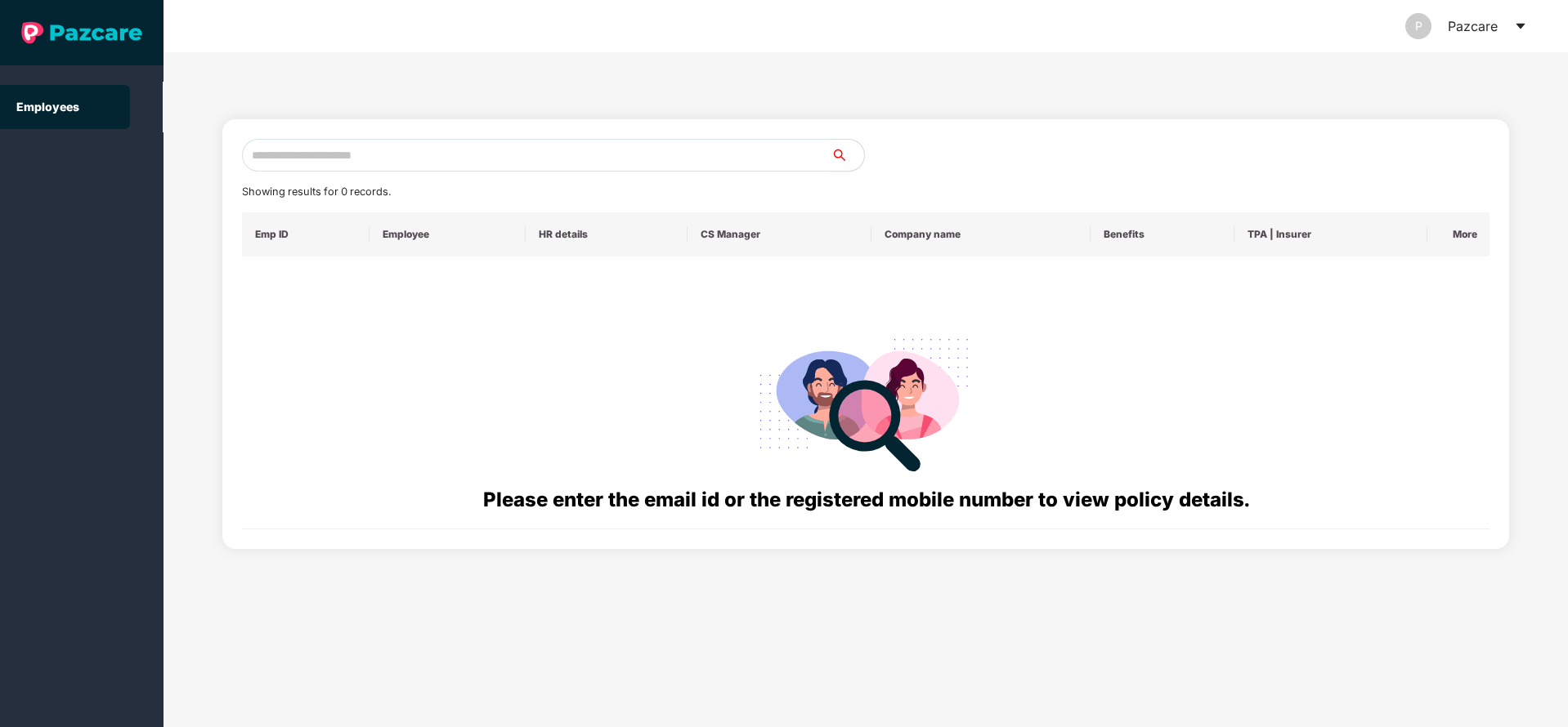
click at [349, 152] on input "text" at bounding box center [536, 155] width 589 height 32
paste input "**********"
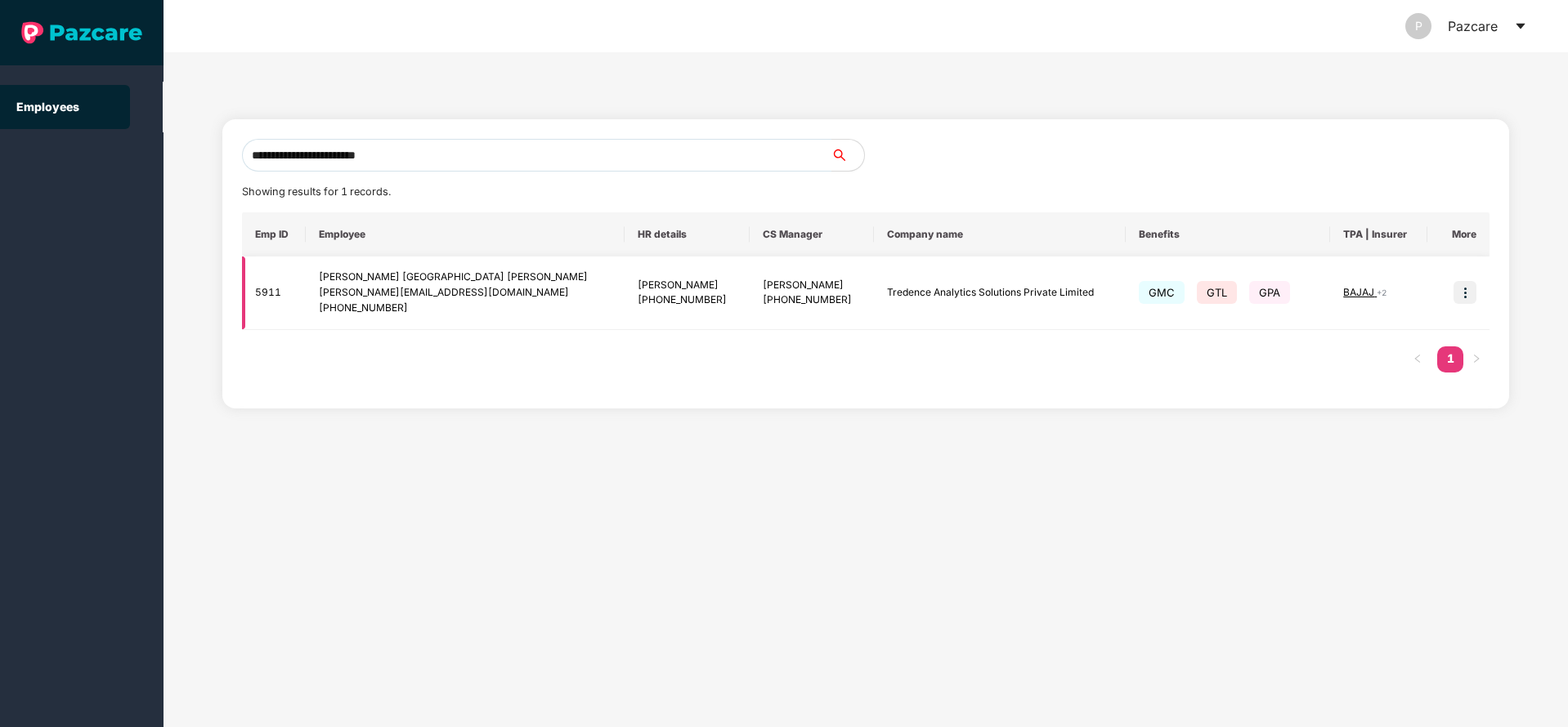
type input "**********"
click at [1467, 291] on img at bounding box center [1465, 292] width 23 height 23
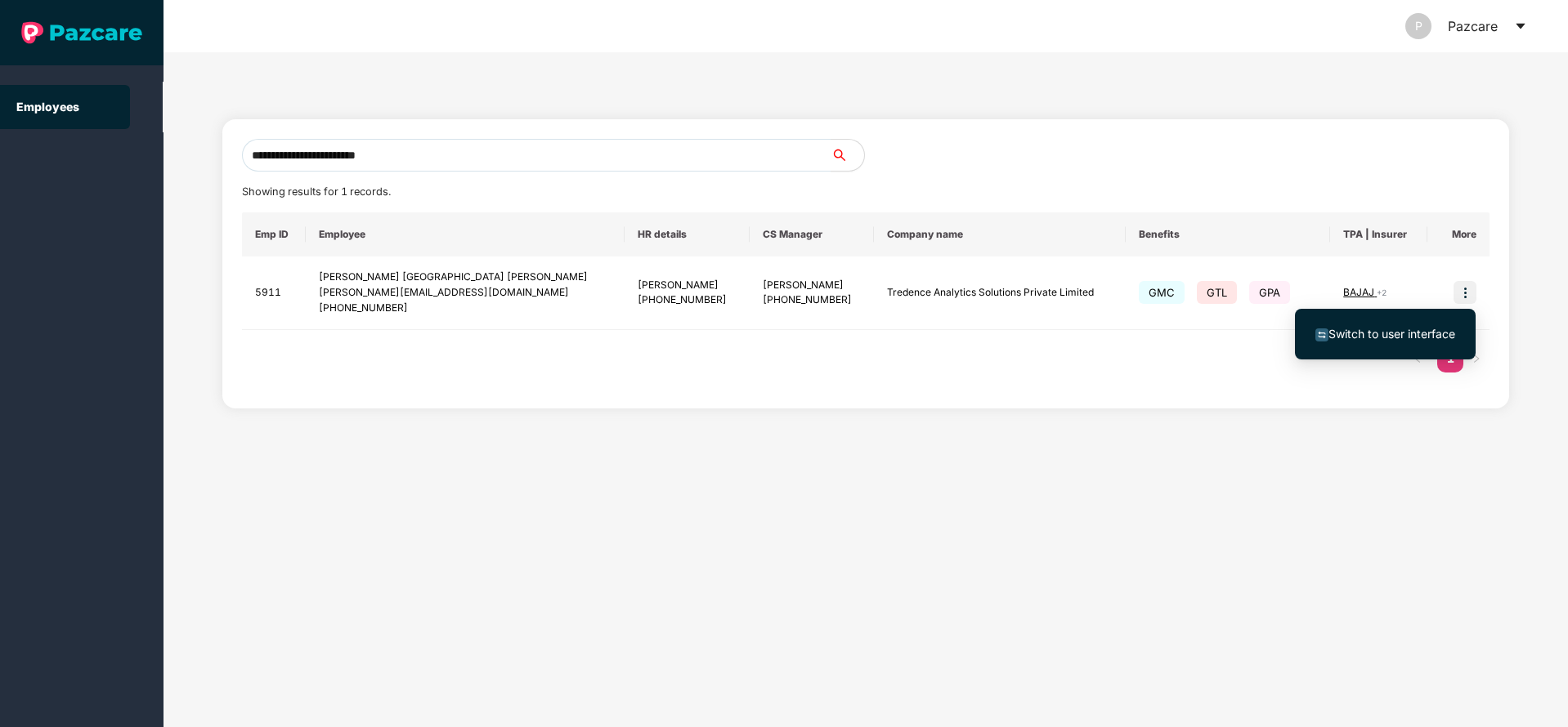
click at [1366, 338] on span "Switch to user interface" at bounding box center [1392, 334] width 127 height 14
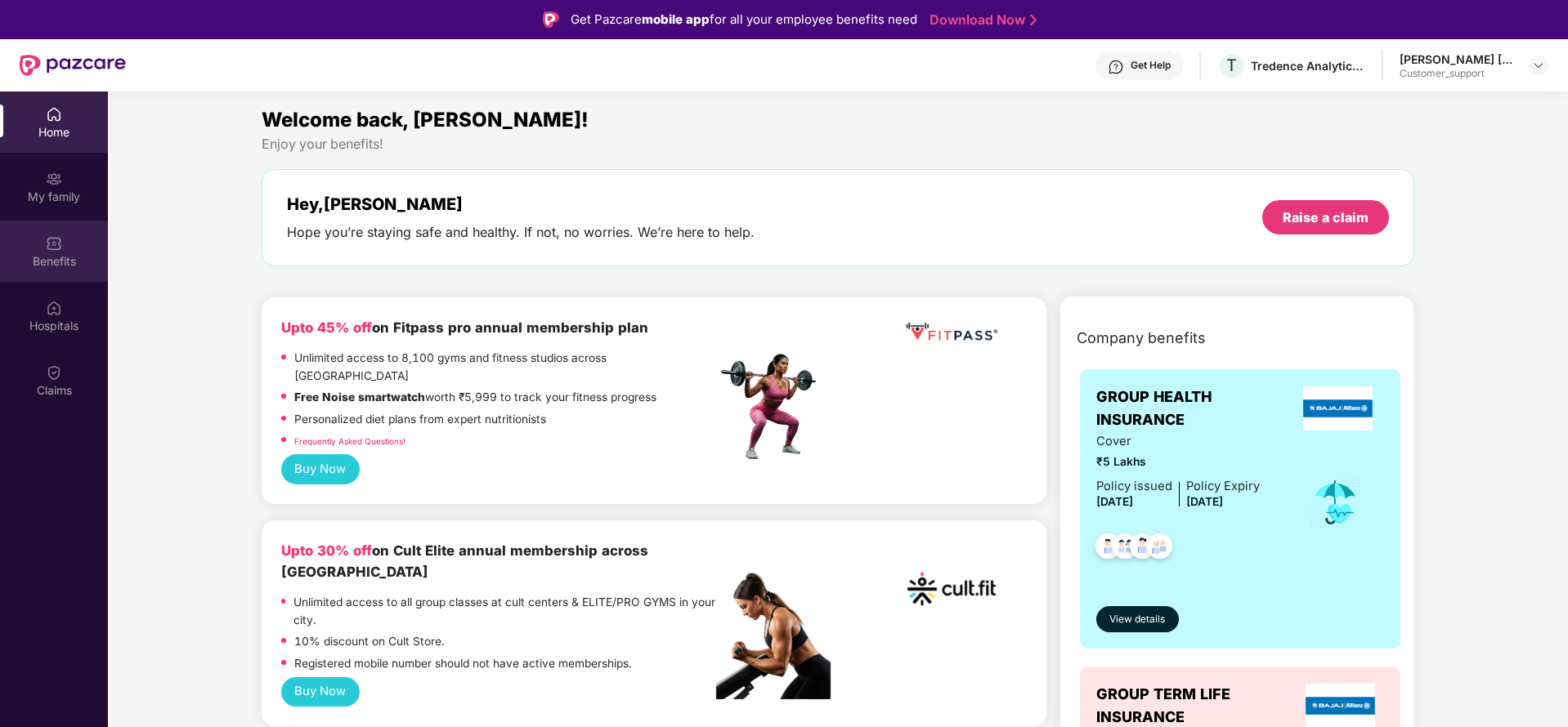
click at [45, 272] on div "Benefits" at bounding box center [54, 251] width 108 height 61
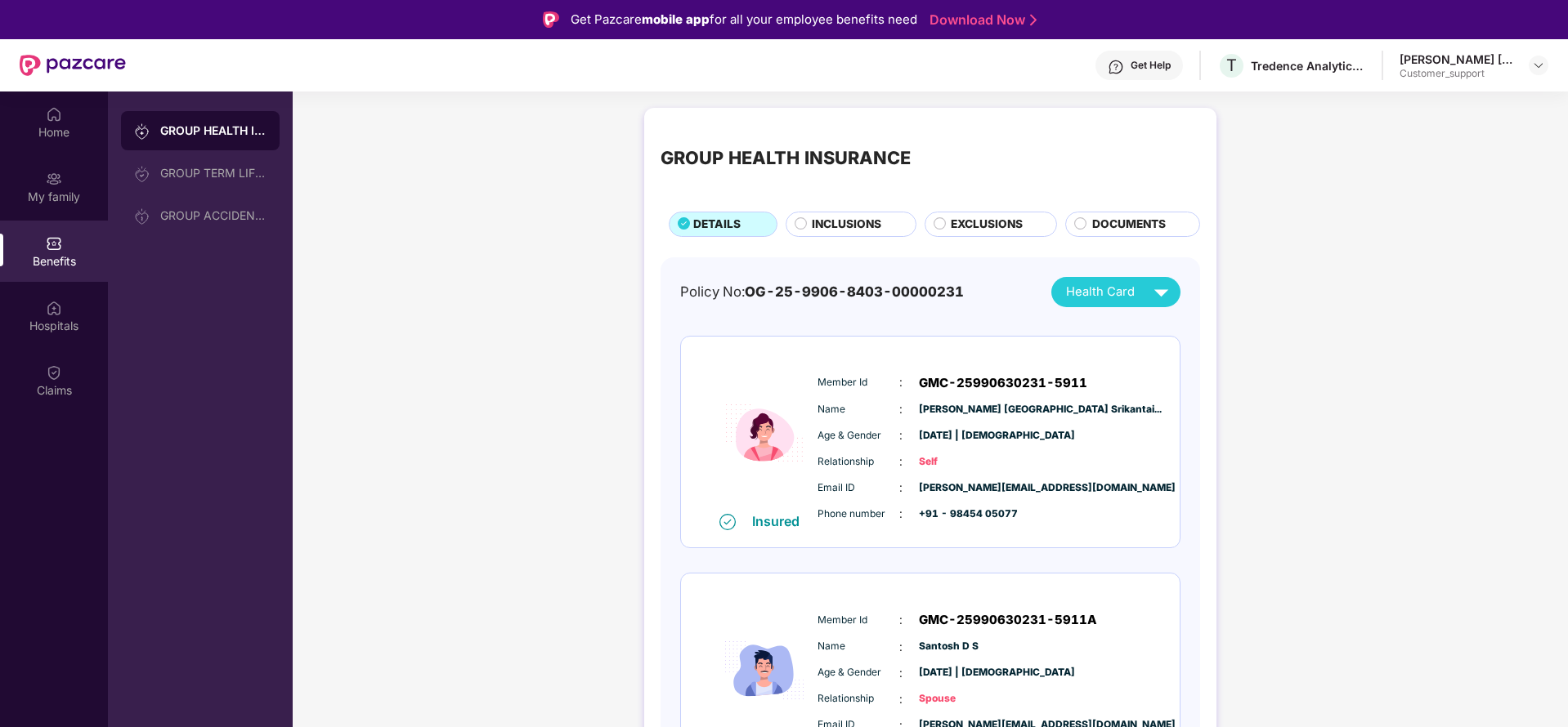
click at [843, 229] on span "INCLUSIONS" at bounding box center [846, 224] width 70 height 18
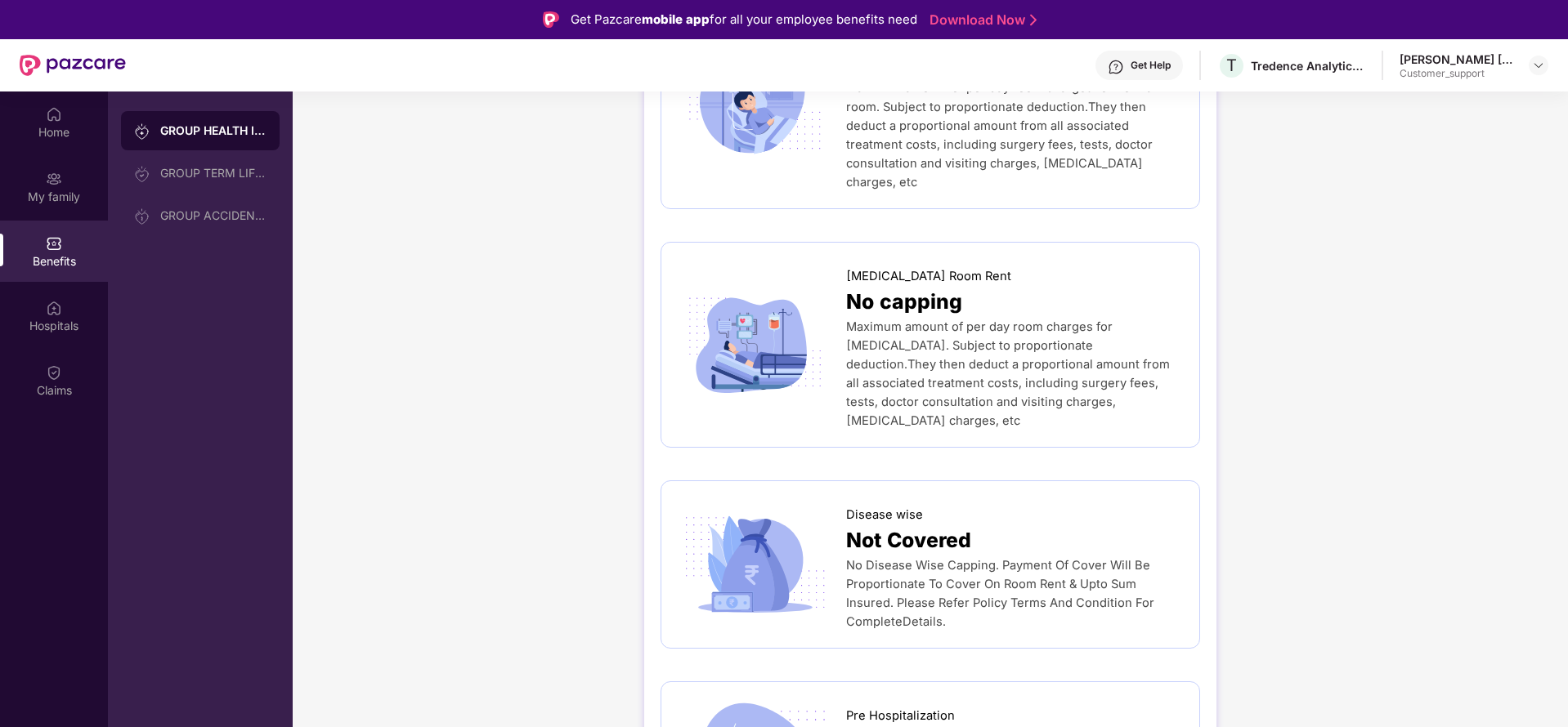
scroll to position [589, 0]
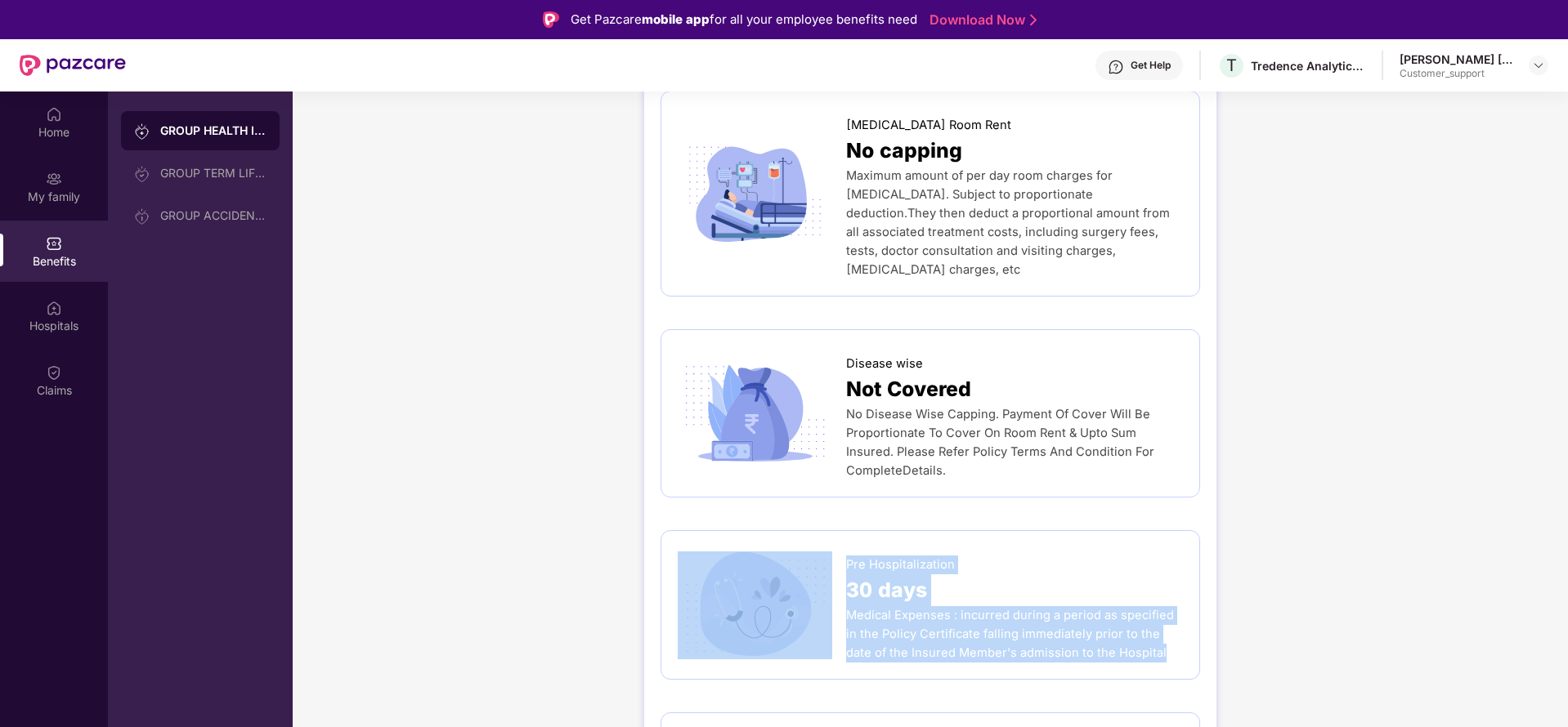
drag, startPoint x: 841, startPoint y: 521, endPoint x: 1134, endPoint y: 620, distance: 309.3
click at [1134, 620] on div "Pre Hospitalization 30 days Medical Expenses : incurred during a period as spec…" at bounding box center [931, 605] width 506 height 115
copy div "Pre Hospitalization 30 days Medical Expenses : incurred during a period as spec…"
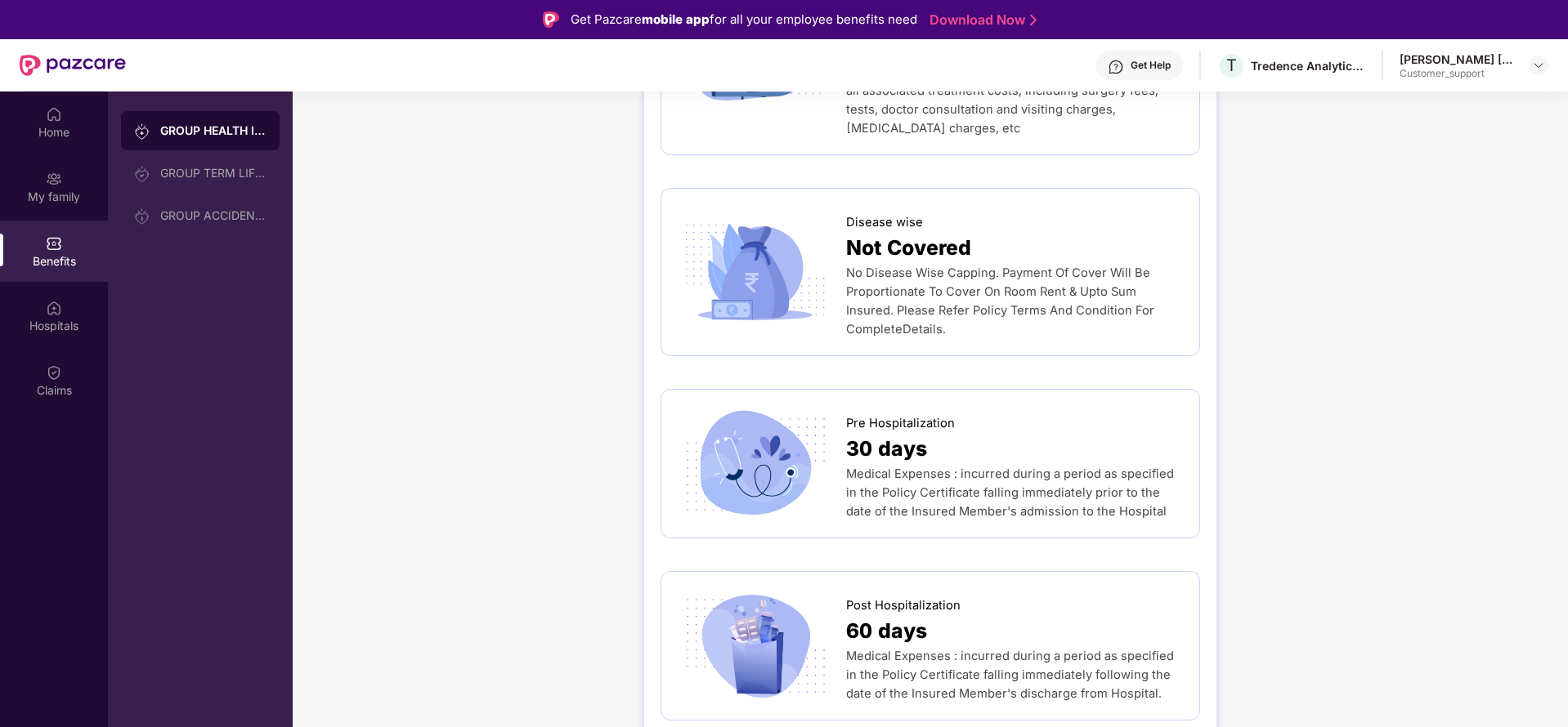
scroll to position [784, 0]
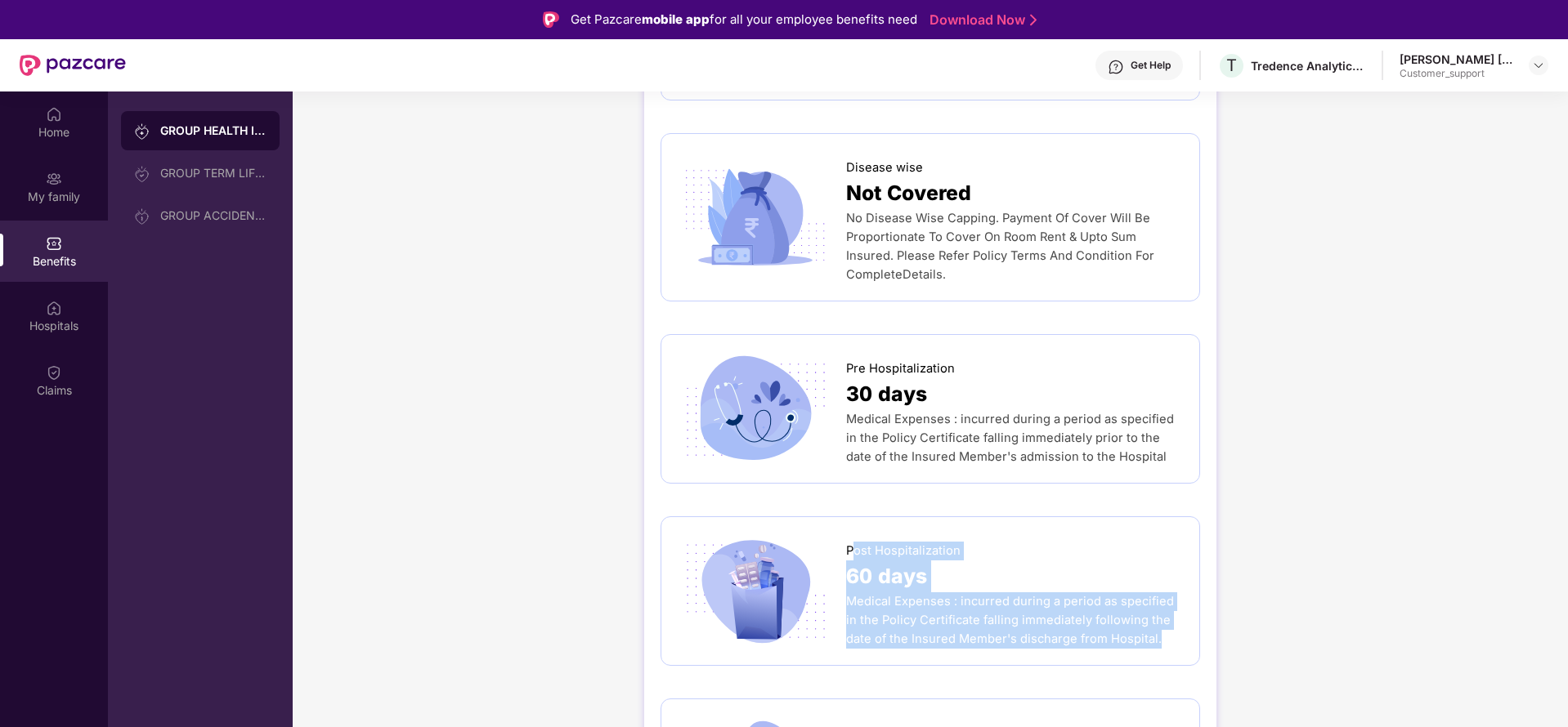
drag, startPoint x: 851, startPoint y: 510, endPoint x: 1126, endPoint y: 605, distance: 290.9
click at [1126, 605] on div "Post Hospitalization 60 days Medical Expenses : incurred during a period as spe…" at bounding box center [1014, 591] width 337 height 115
click at [1135, 613] on div "Post Hospitalization 60 days Medical Expenses : incurred during a period as spe…" at bounding box center [931, 591] width 540 height 149
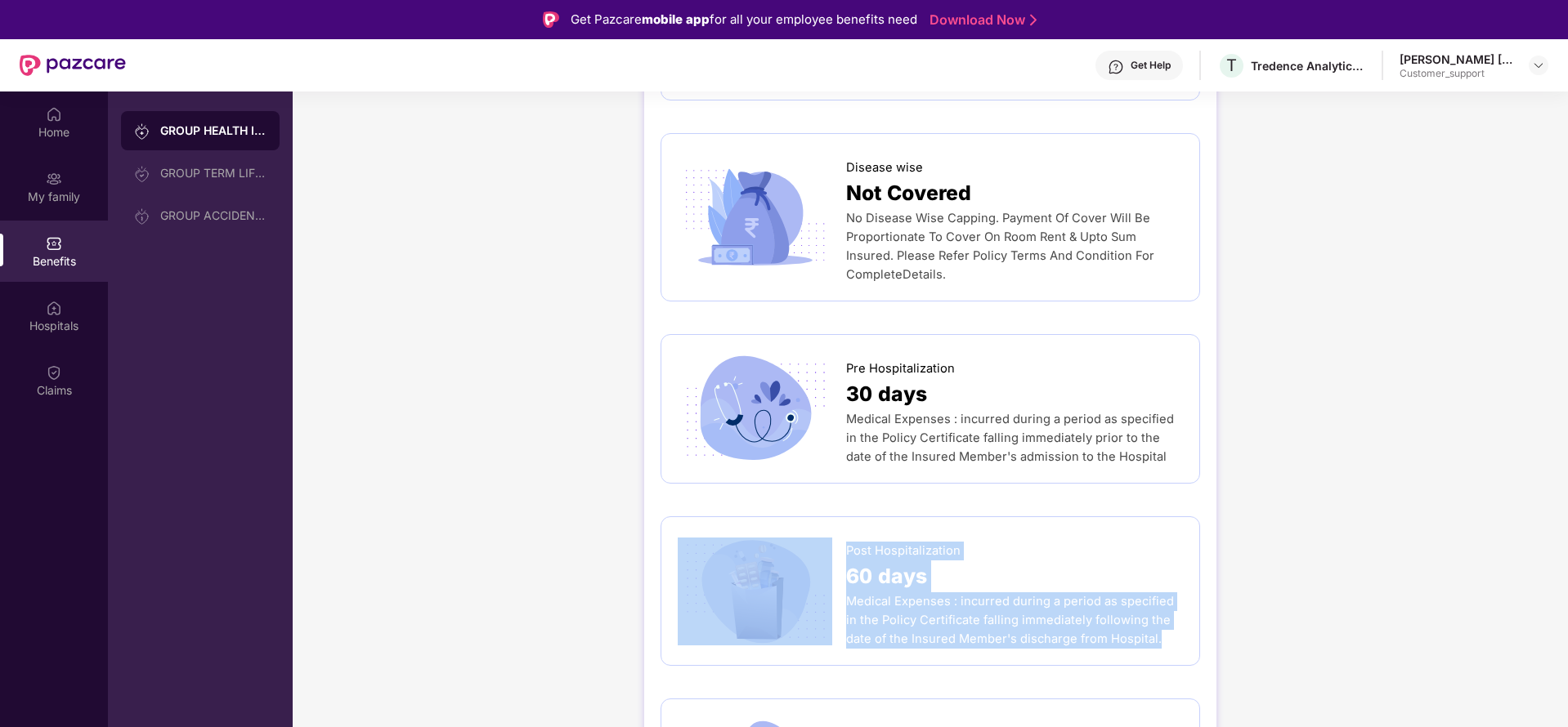
drag, startPoint x: 1136, startPoint y: 608, endPoint x: 811, endPoint y: 513, distance: 338.6
click at [811, 533] on div "Post Hospitalization 60 days Medical Expenses : incurred during a period as spe…" at bounding box center [931, 591] width 506 height 115
copy div "Post Hospitalization 60 days Medical Expenses : incurred during a period as spe…"
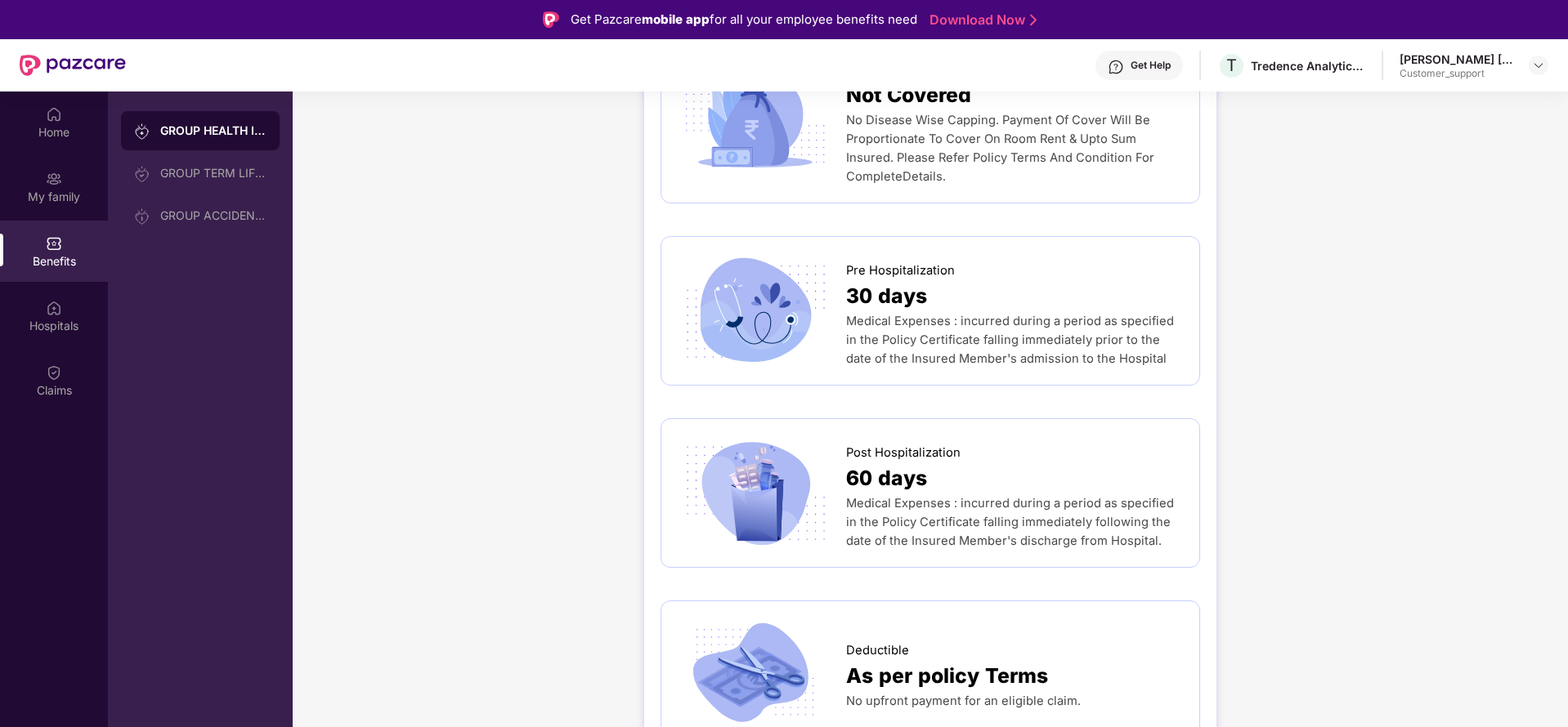
scroll to position [932, 0]
